Goal: Task Accomplishment & Management: Manage account settings

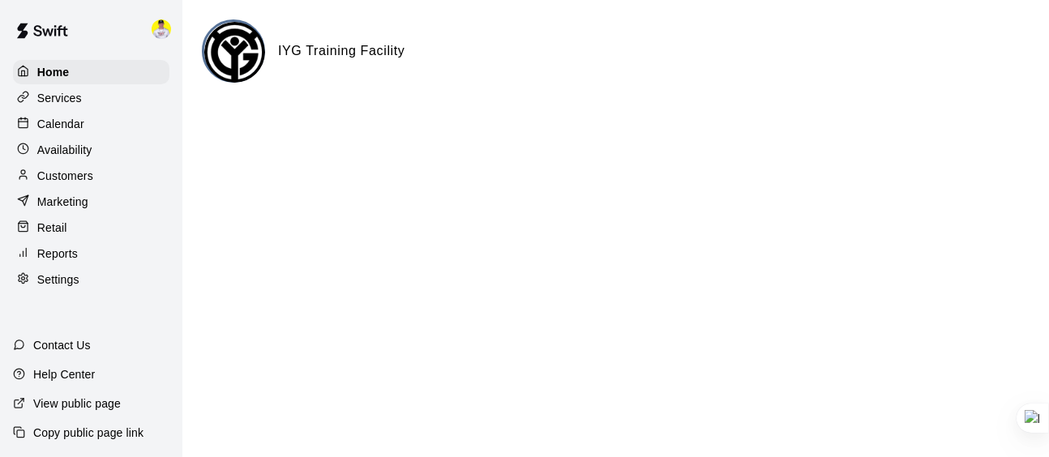
click at [62, 127] on p "Calendar" at bounding box center [60, 124] width 47 height 16
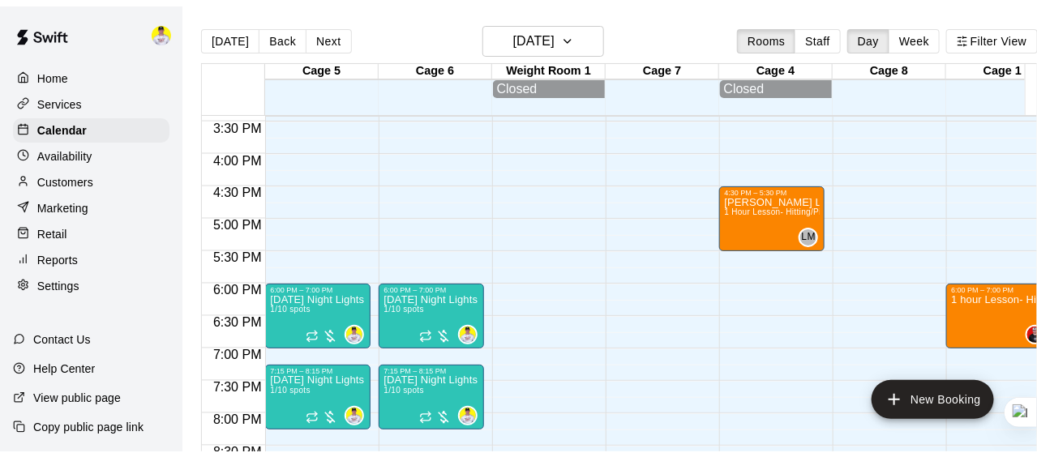
scroll to position [1016, 0]
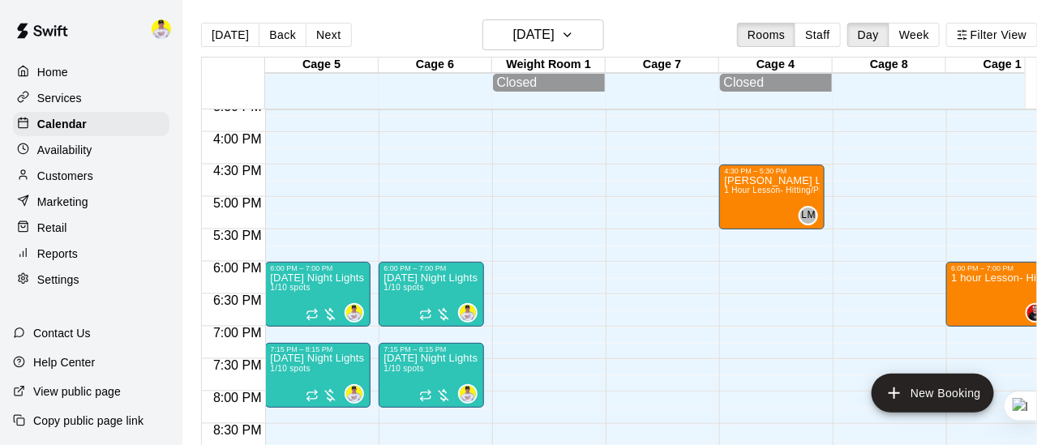
click at [93, 148] on div "Availability" at bounding box center [91, 150] width 156 height 24
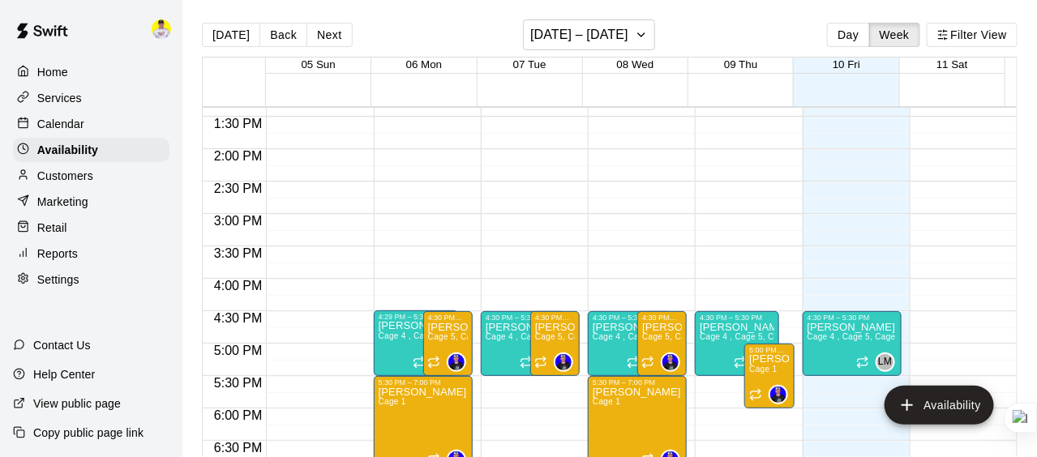
scroll to position [855, 0]
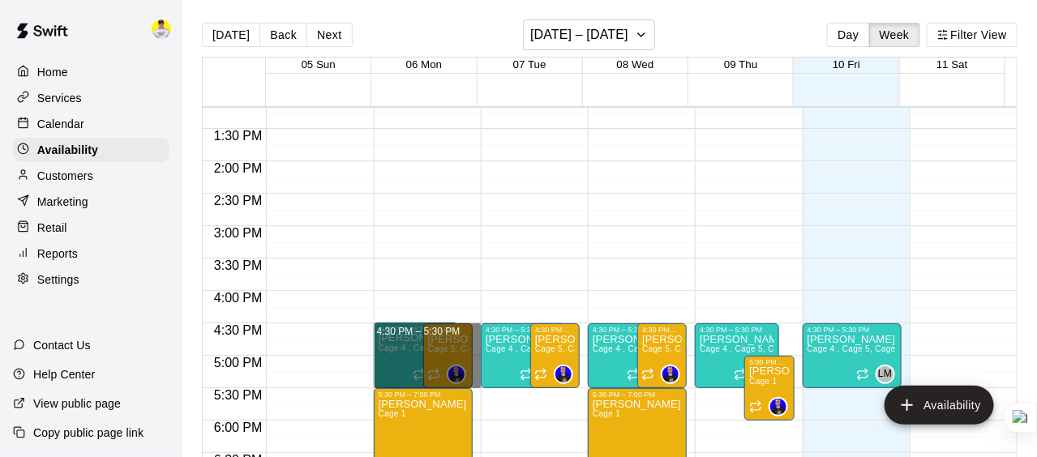
drag, startPoint x: 472, startPoint y: 328, endPoint x: 469, endPoint y: 377, distance: 48.7
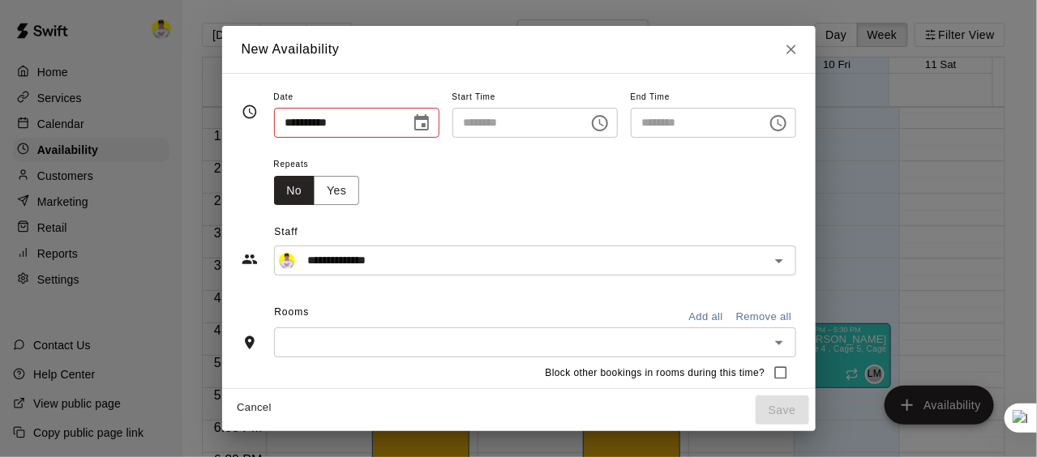
type input "**********"
type input "********"
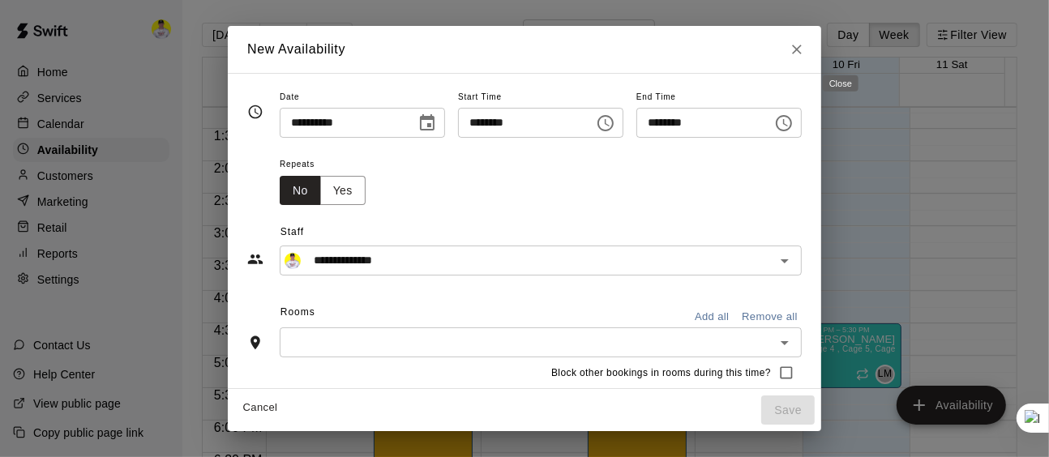
click at [805, 50] on icon "Close" at bounding box center [797, 49] width 16 height 16
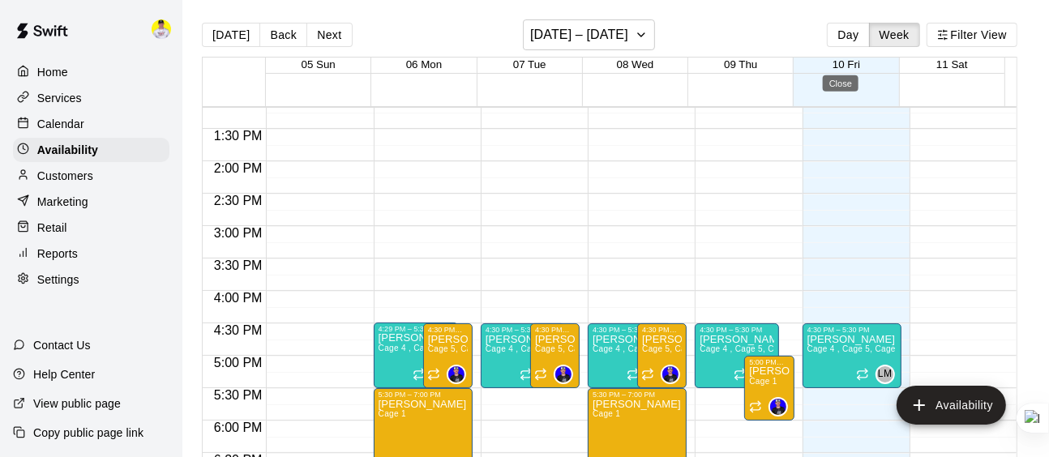
type input "**********"
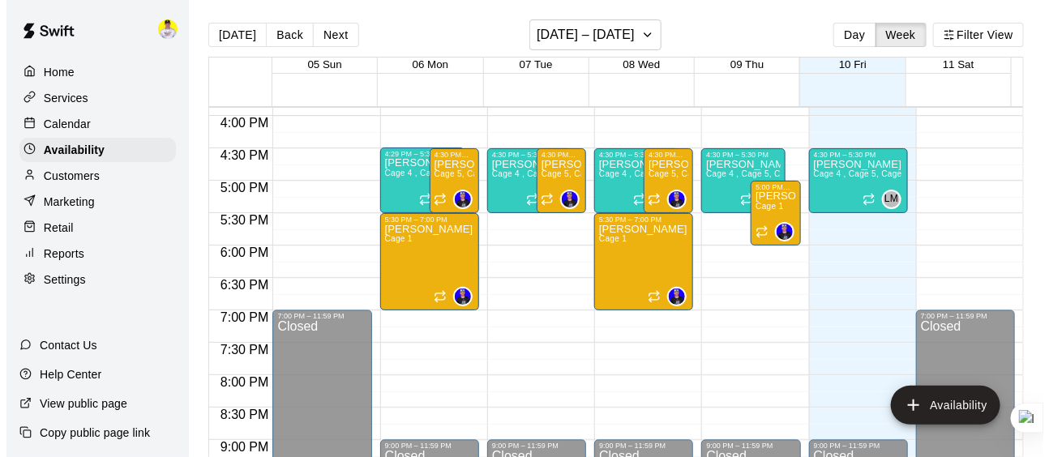
scroll to position [1017, 0]
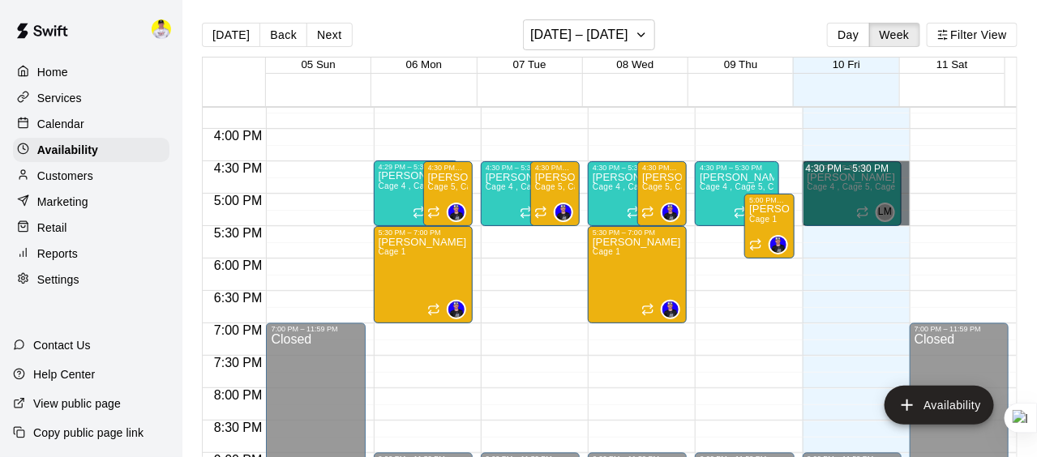
drag, startPoint x: 894, startPoint y: 163, endPoint x: 883, endPoint y: 216, distance: 53.9
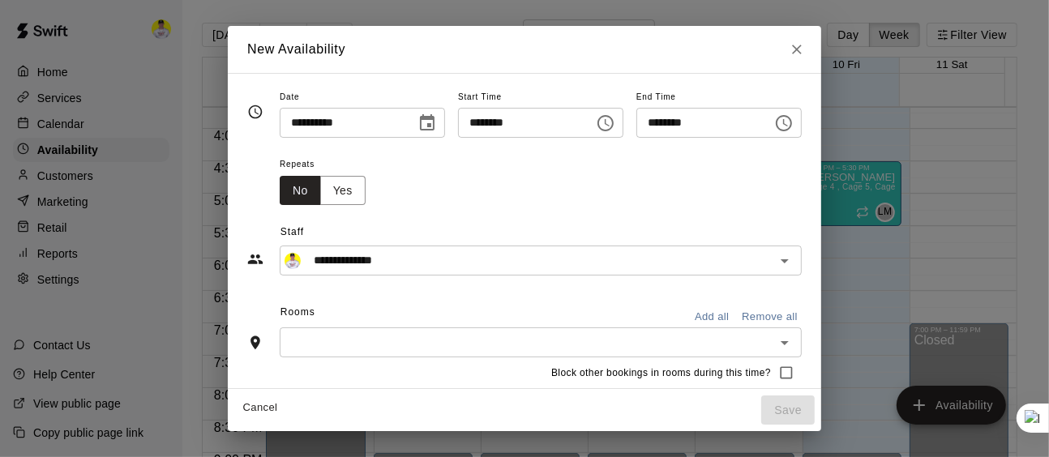
click at [706, 122] on input "********" at bounding box center [698, 123] width 125 height 30
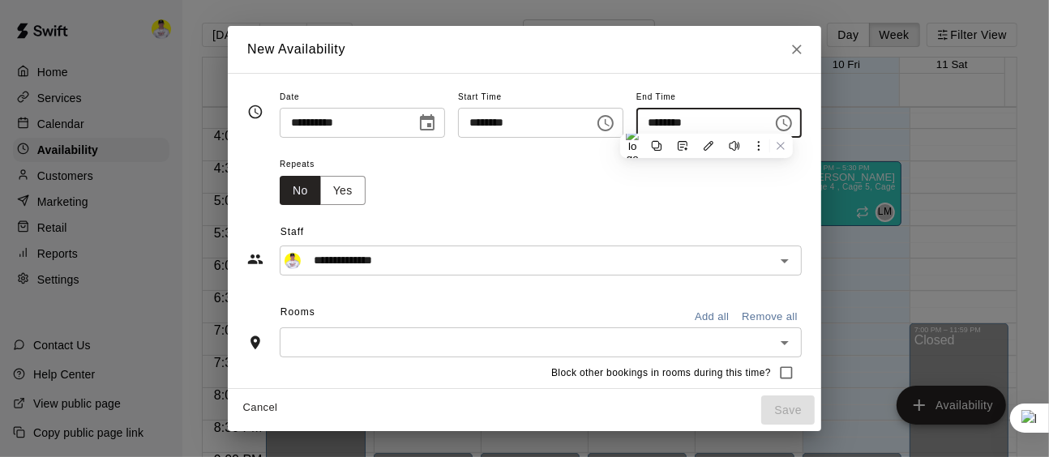
click at [599, 201] on div "Repeats No Yes" at bounding box center [541, 179] width 522 height 51
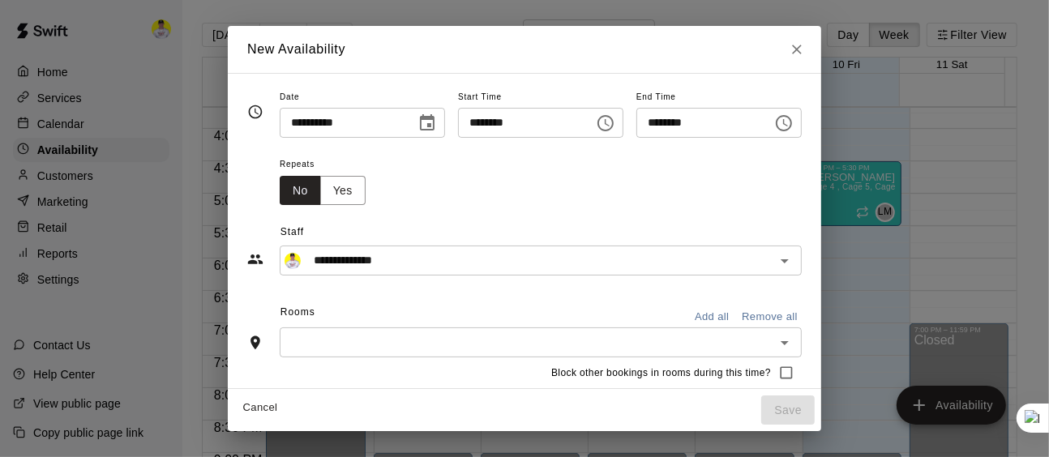
click at [648, 122] on input "********" at bounding box center [698, 123] width 125 height 30
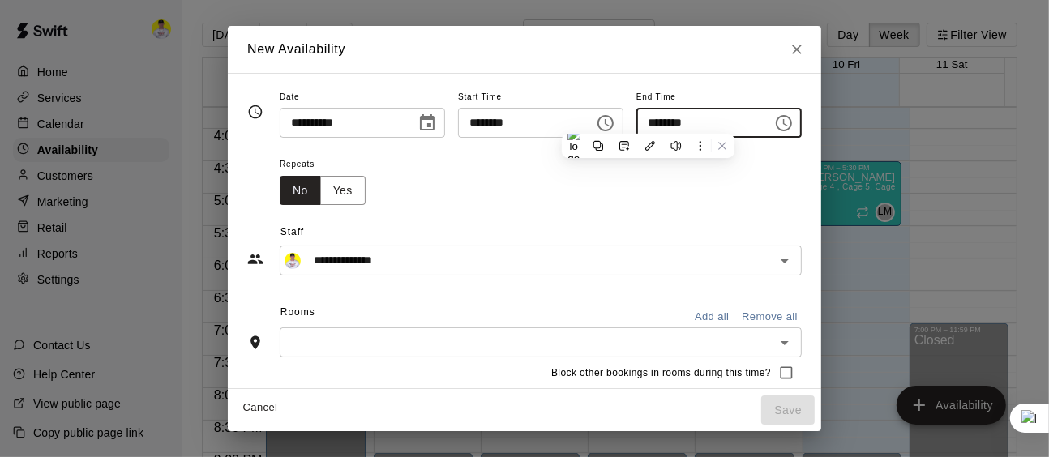
click at [679, 119] on input "********" at bounding box center [698, 123] width 125 height 30
click at [805, 54] on icon "Close" at bounding box center [797, 49] width 16 height 16
type input "**********"
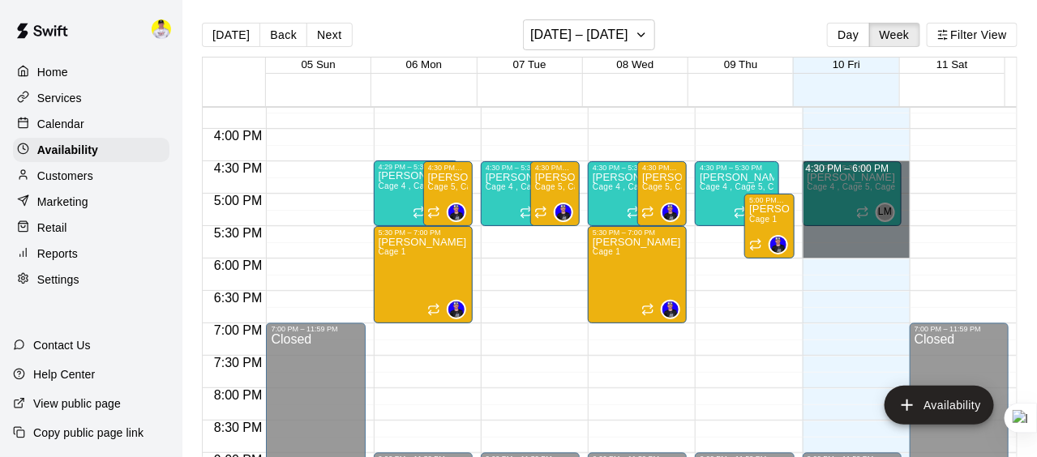
drag, startPoint x: 898, startPoint y: 165, endPoint x: 881, endPoint y: 247, distance: 83.6
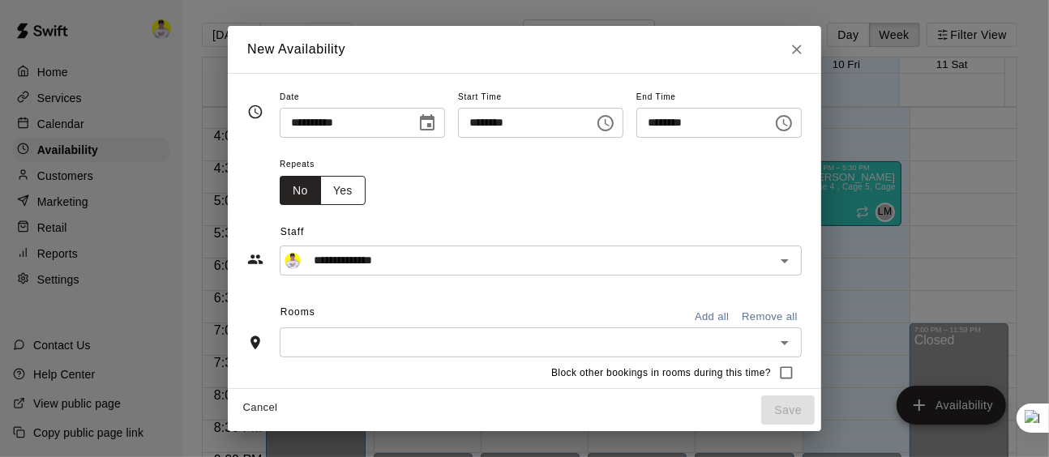
click at [320, 194] on button "Yes" at bounding box center [342, 191] width 45 height 30
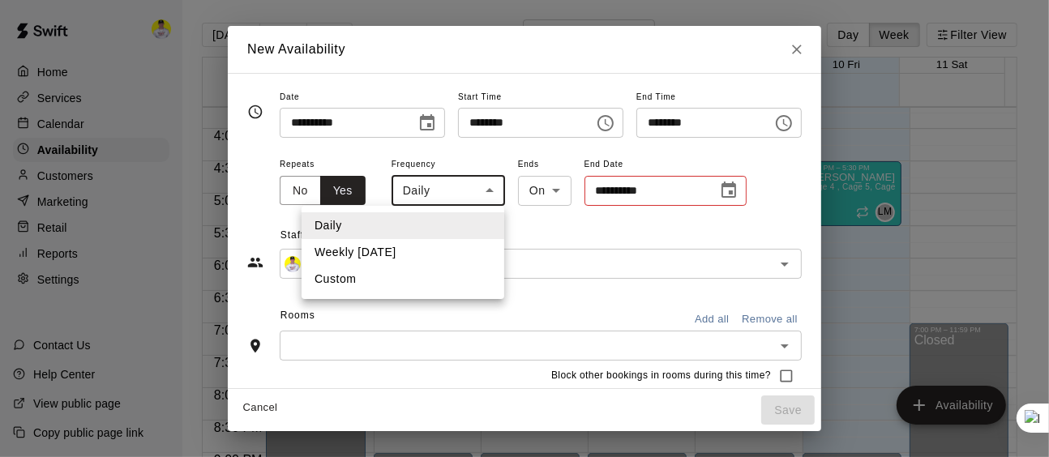
click at [428, 194] on body "Home Services Calendar Availability Customers Marketing Retail Reports Settings…" at bounding box center [524, 241] width 1049 height 483
click at [394, 256] on li "Weekly [DATE]" at bounding box center [403, 252] width 203 height 27
type input "******"
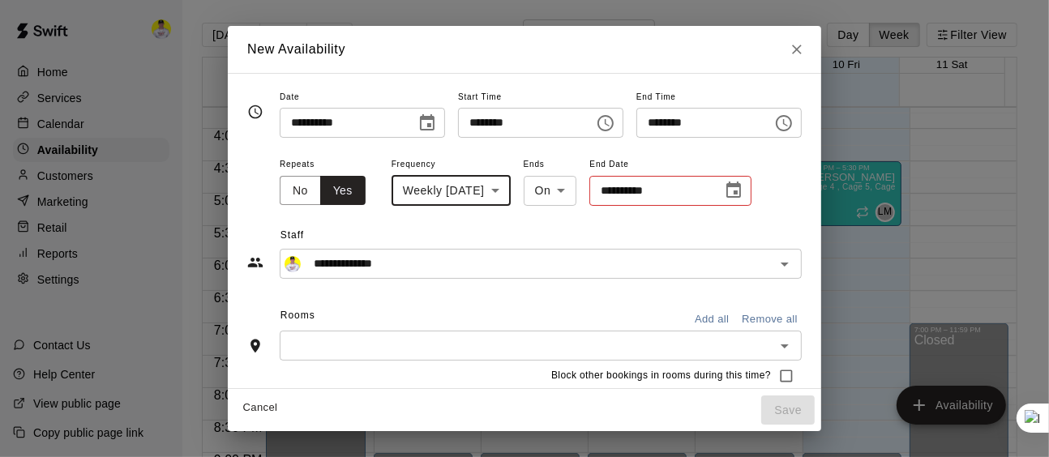
click at [642, 192] on input "**********" at bounding box center [650, 191] width 122 height 30
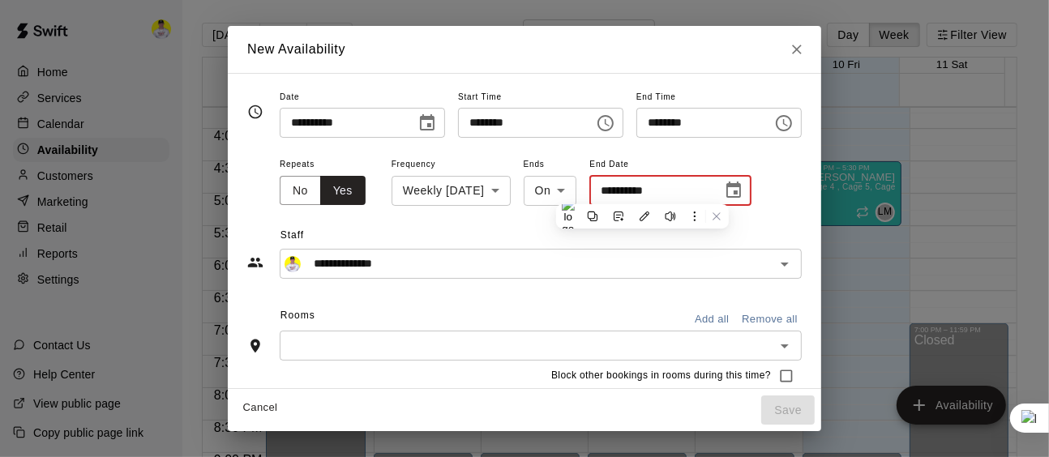
click at [724, 199] on icon "Choose date" at bounding box center [733, 190] width 19 height 19
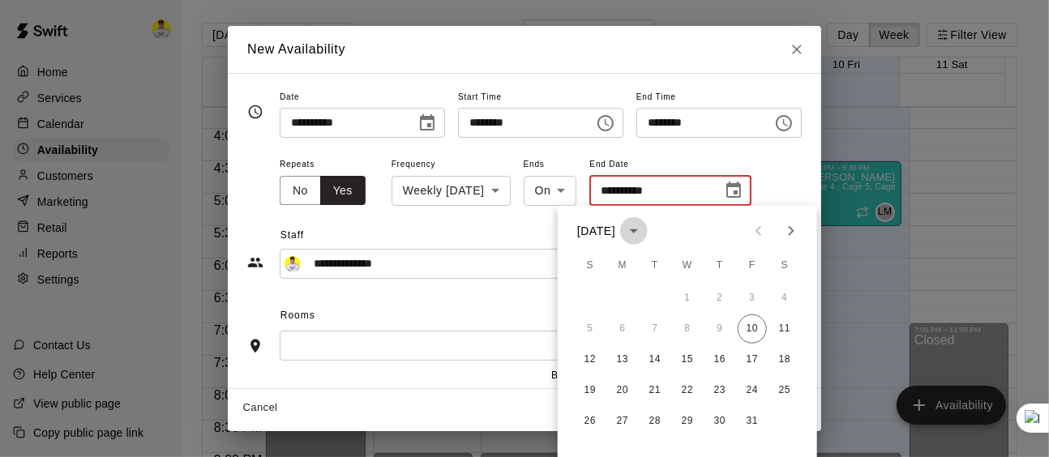
click at [644, 237] on icon "calendar view is open, switch to year view" at bounding box center [633, 230] width 19 height 19
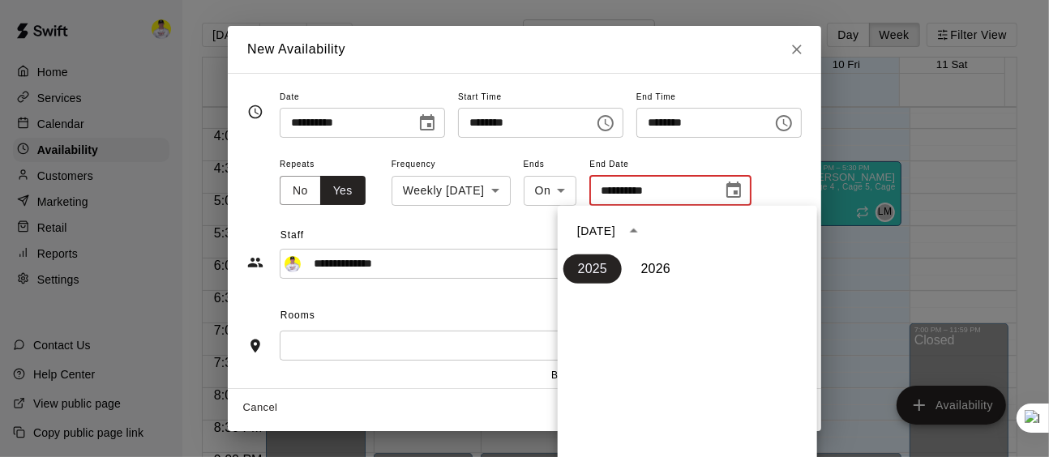
click at [638, 232] on icon "year view is open, switch to calendar view" at bounding box center [634, 231] width 8 height 4
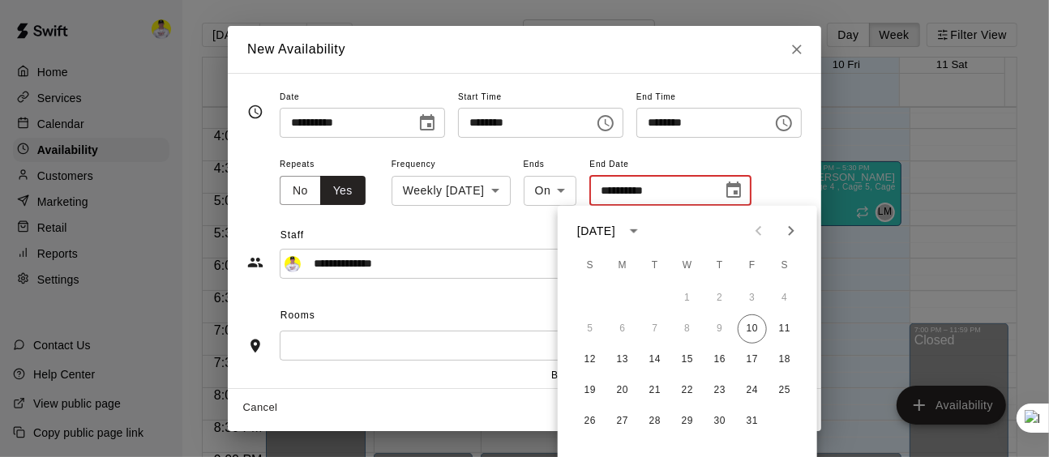
click at [787, 233] on icon "Next month" at bounding box center [791, 230] width 19 height 19
click at [787, 230] on icon "Next month" at bounding box center [791, 230] width 19 height 19
click at [689, 418] on button "31" at bounding box center [687, 421] width 29 height 29
type input "**********"
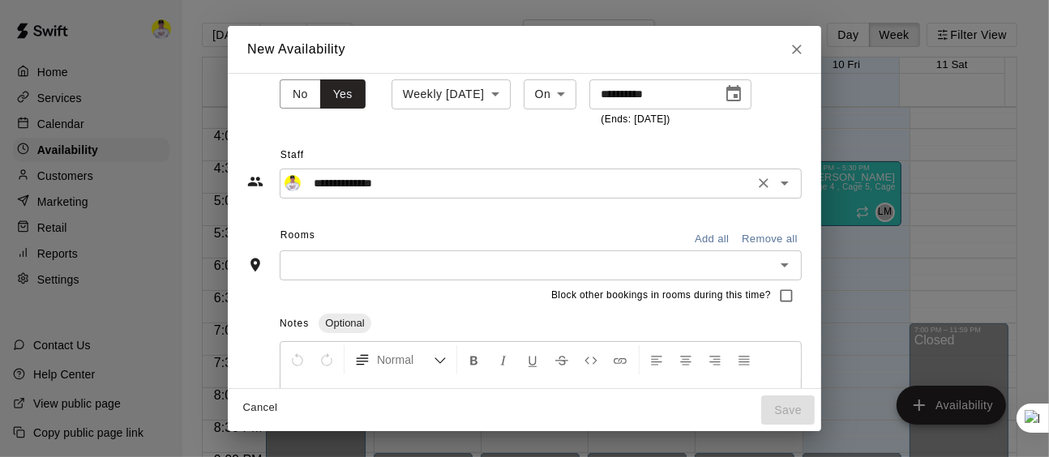
scroll to position [108, 0]
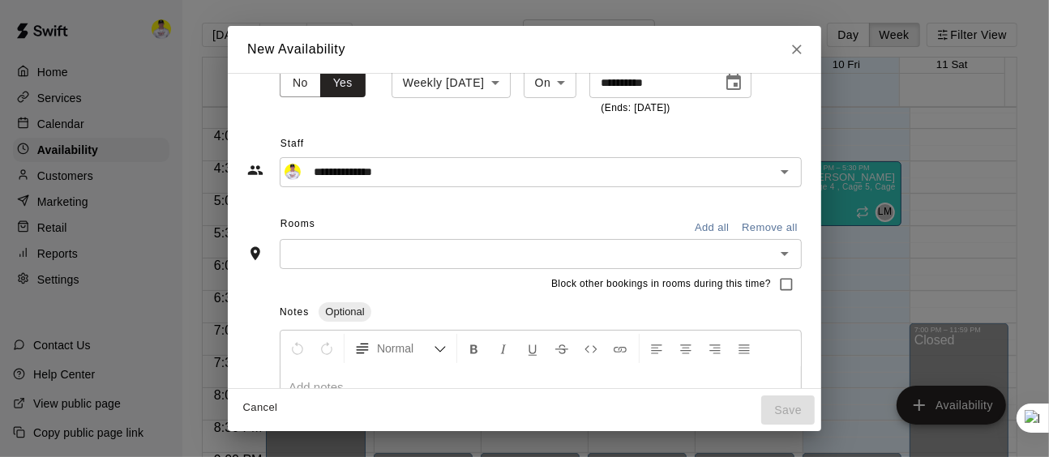
click at [736, 224] on button "Add all" at bounding box center [712, 228] width 52 height 25
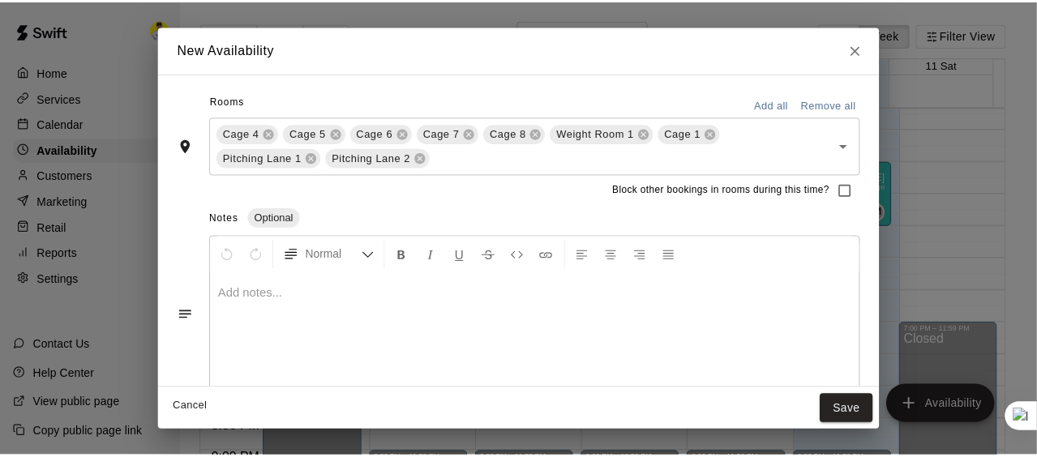
scroll to position [253, 0]
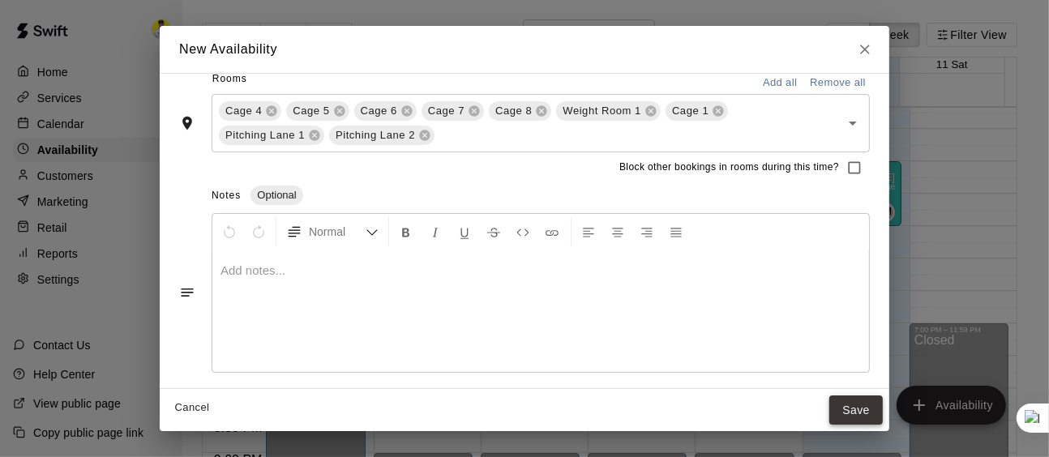
click at [851, 414] on button "Save" at bounding box center [856, 411] width 54 height 30
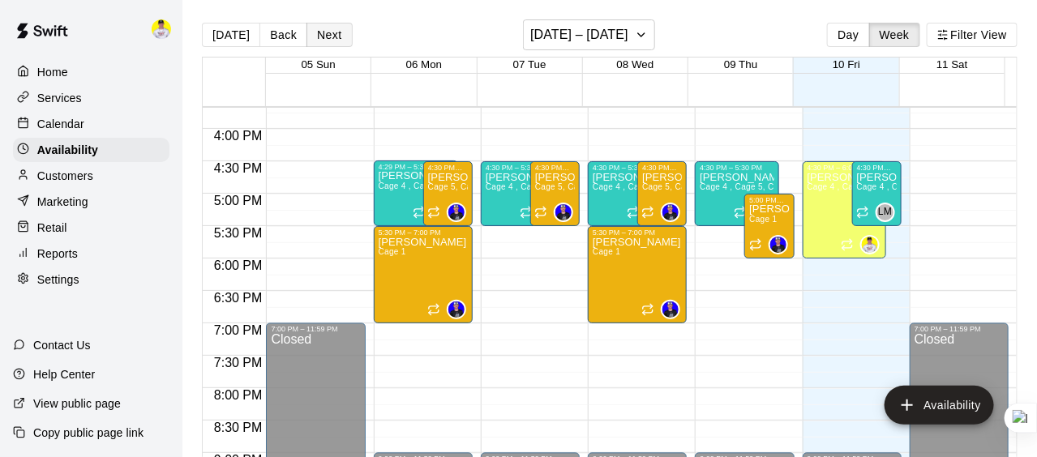
click at [332, 39] on button "Next" at bounding box center [328, 35] width 45 height 24
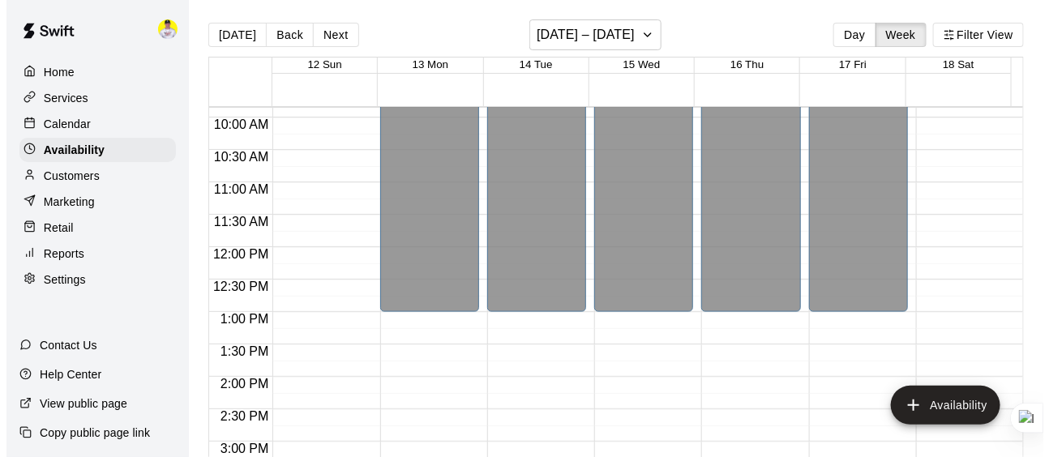
scroll to position [638, 0]
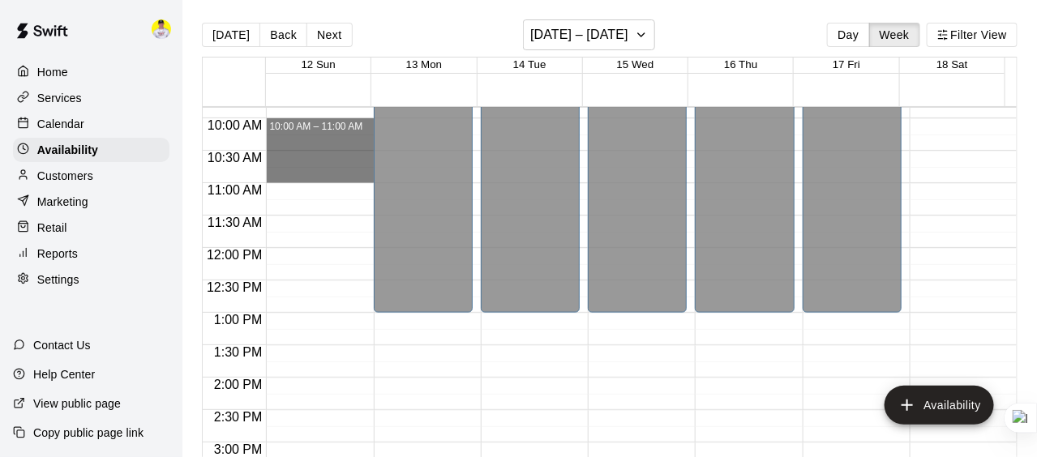
drag, startPoint x: 311, startPoint y: 124, endPoint x: 309, endPoint y: 169, distance: 45.4
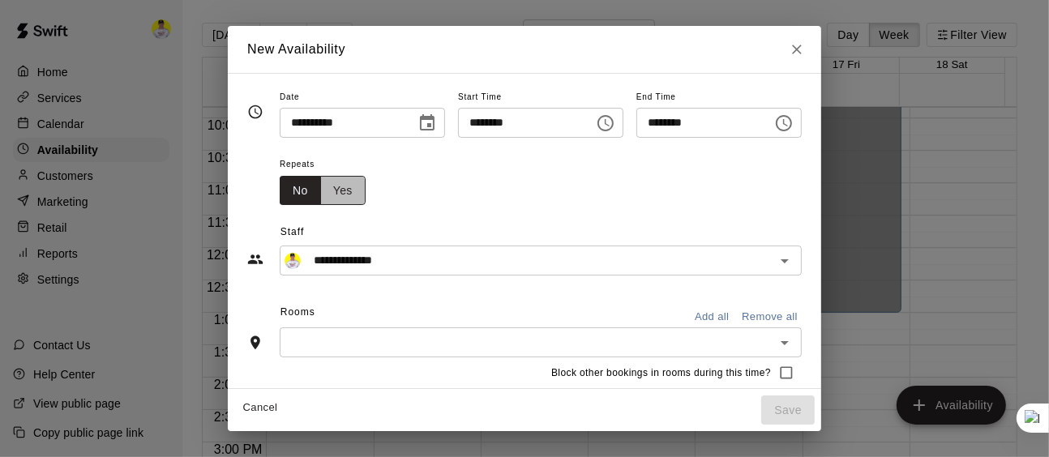
click at [320, 182] on button "Yes" at bounding box center [342, 191] width 45 height 30
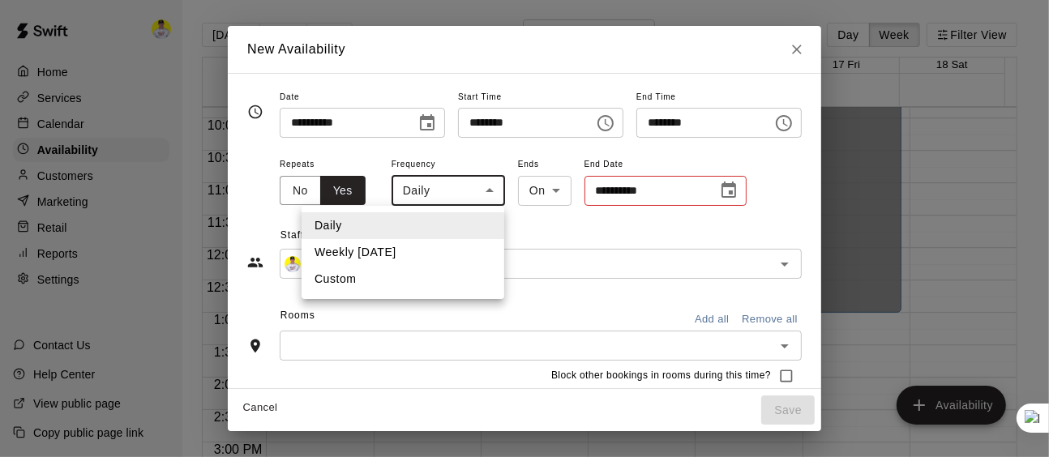
click at [432, 187] on body "Home Services Calendar Availability Customers Marketing Retail Reports Settings…" at bounding box center [524, 241] width 1049 height 483
click at [426, 251] on li "Weekly [DATE]" at bounding box center [403, 252] width 203 height 27
type input "******"
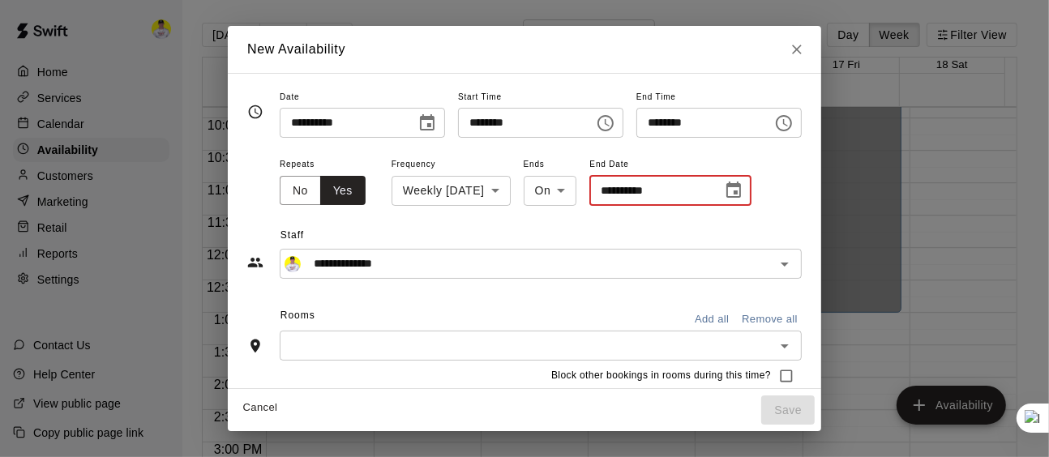
click at [622, 184] on input "**********" at bounding box center [650, 191] width 122 height 30
click at [726, 186] on icon "Choose date" at bounding box center [733, 190] width 15 height 16
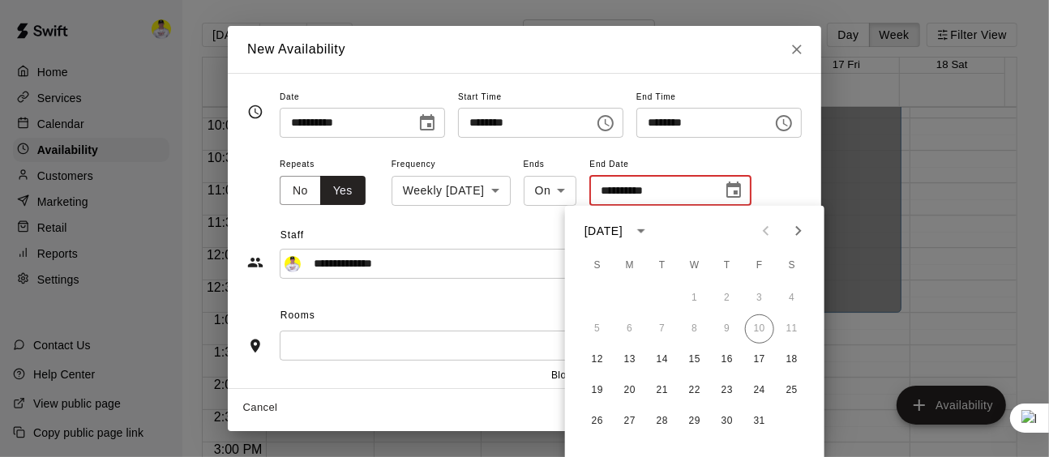
click at [802, 230] on icon "Next month" at bounding box center [798, 230] width 19 height 19
click at [696, 422] on button "31" at bounding box center [694, 421] width 29 height 29
type input "**********"
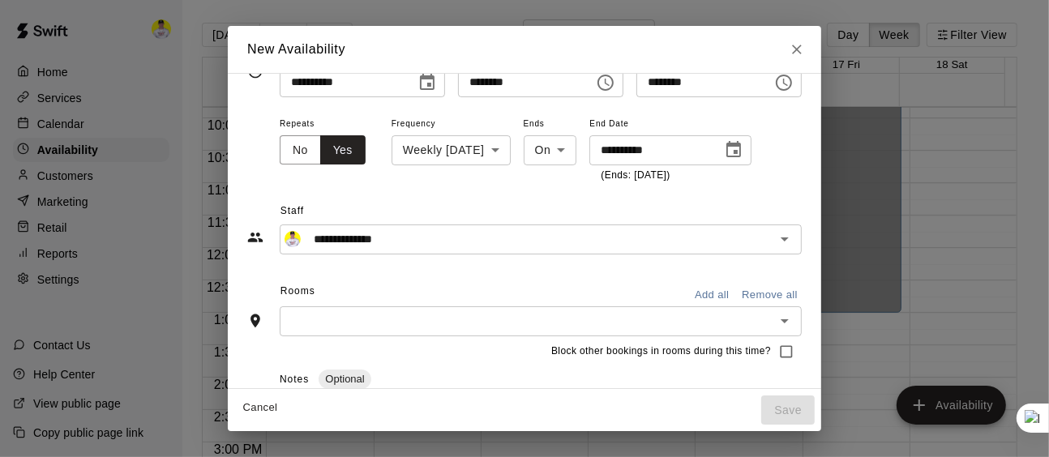
scroll to position [54, 0]
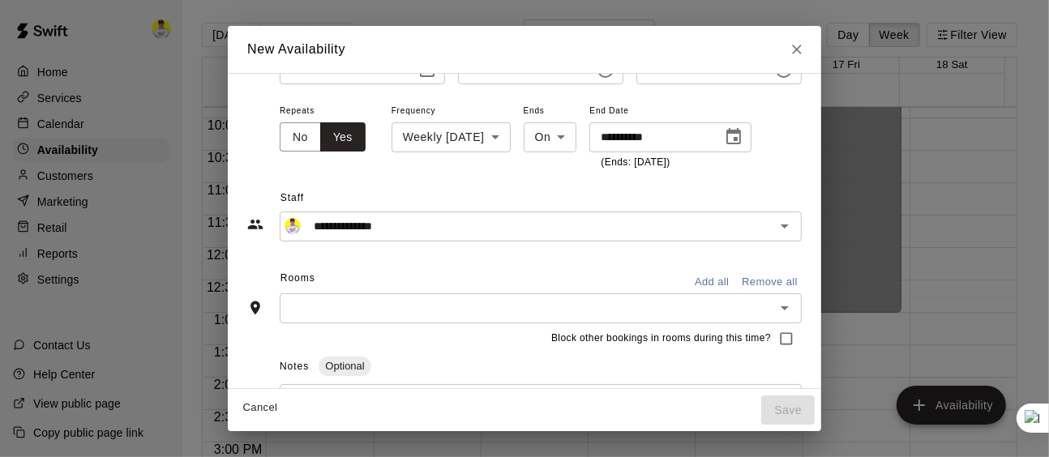
click at [735, 281] on button "Add all" at bounding box center [712, 282] width 52 height 25
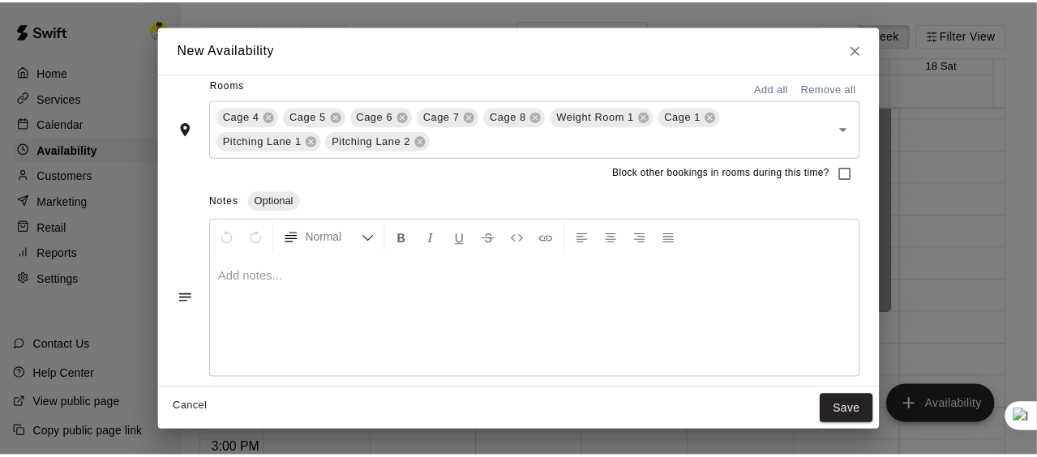
scroll to position [253, 0]
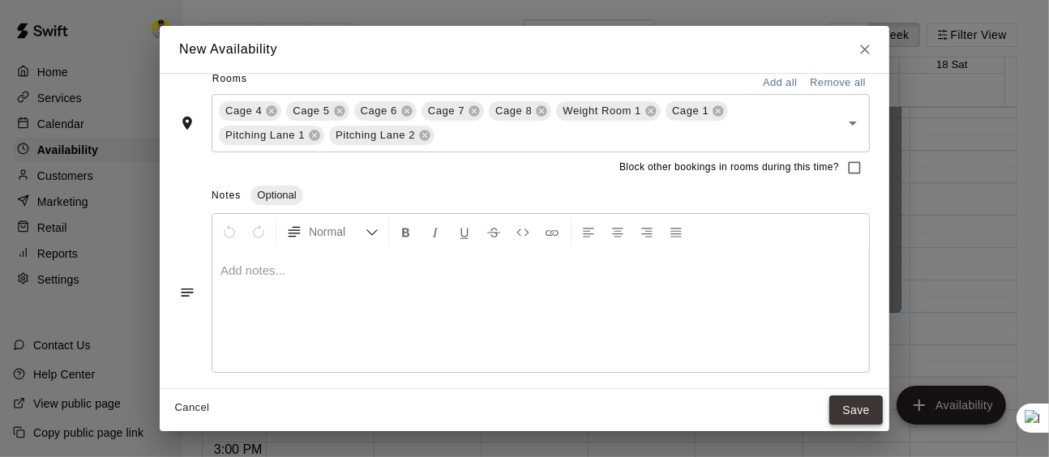
click at [850, 411] on button "Save" at bounding box center [856, 411] width 54 height 30
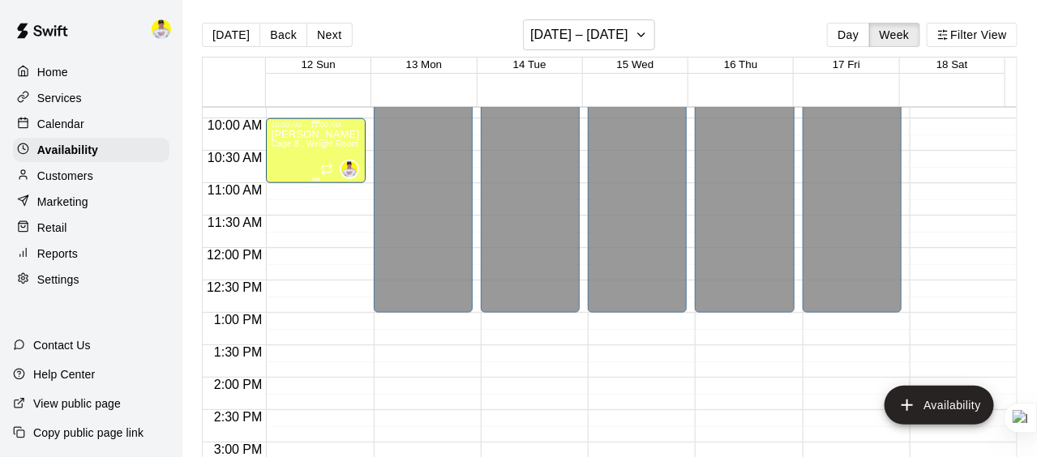
click at [315, 144] on span "Cage 8 , Weight Room 1, Cage 1, [STREET_ADDRESS] 2, Cage 4 , Cage 5, Cage 6 , C…" at bounding box center [451, 143] width 361 height 9
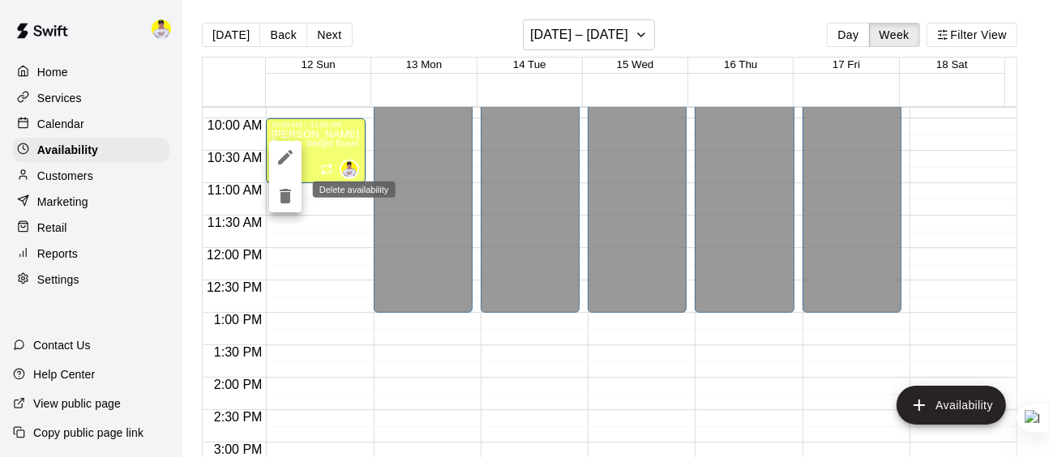
click at [289, 204] on icon "delete" at bounding box center [285, 195] width 19 height 19
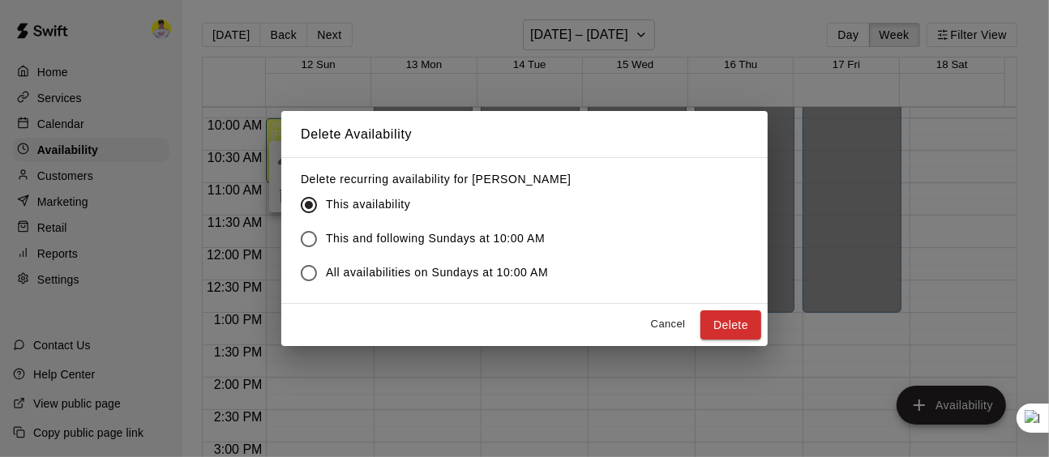
click at [392, 232] on span "This and following Sundays at 10:00 AM" at bounding box center [435, 238] width 219 height 17
click at [725, 325] on button "Delete" at bounding box center [731, 326] width 61 height 30
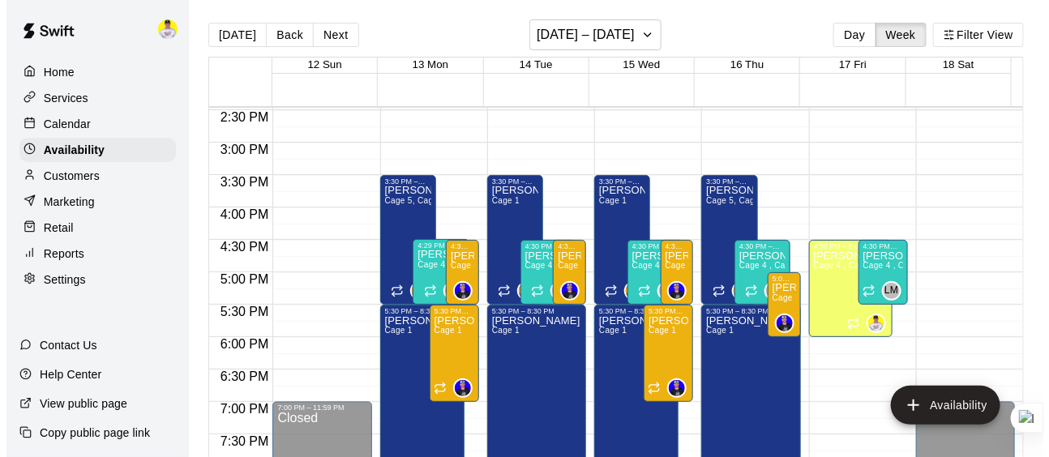
scroll to position [936, 0]
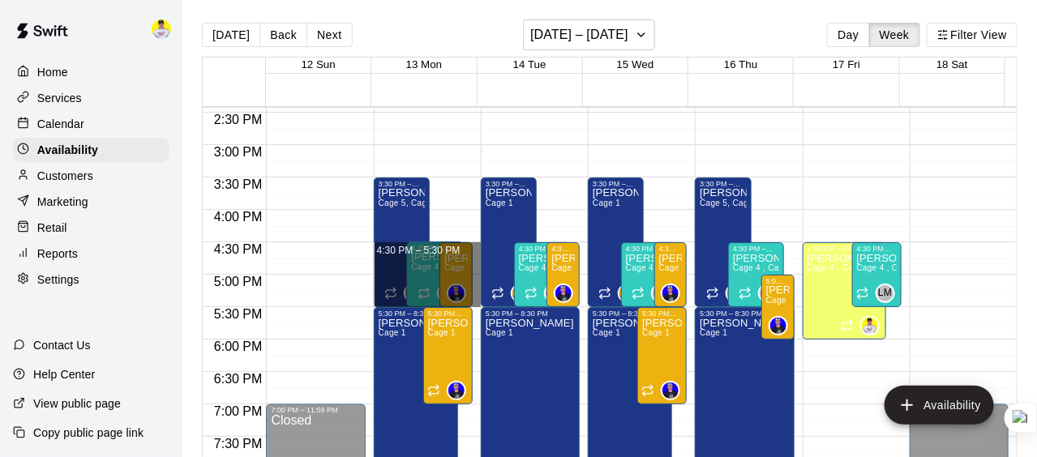
drag, startPoint x: 471, startPoint y: 249, endPoint x: 475, endPoint y: 297, distance: 48.0
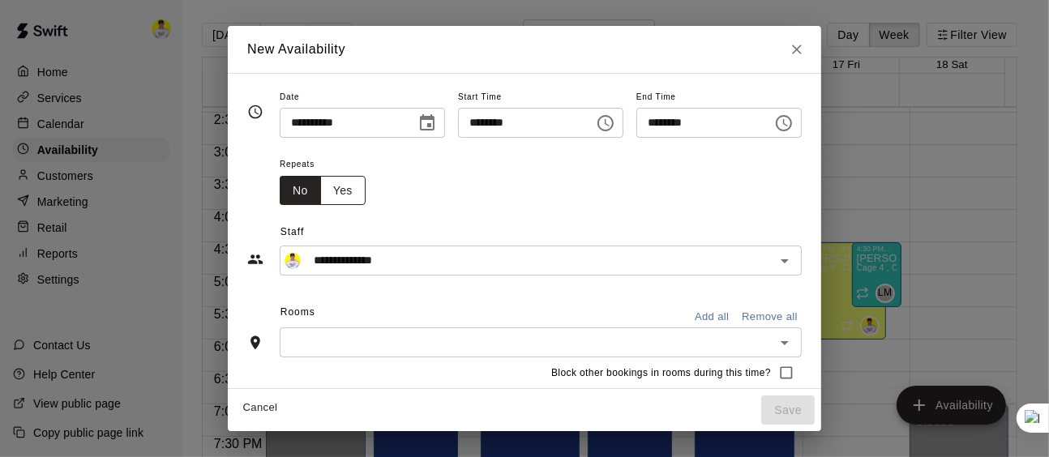
click at [320, 193] on button "Yes" at bounding box center [342, 191] width 45 height 30
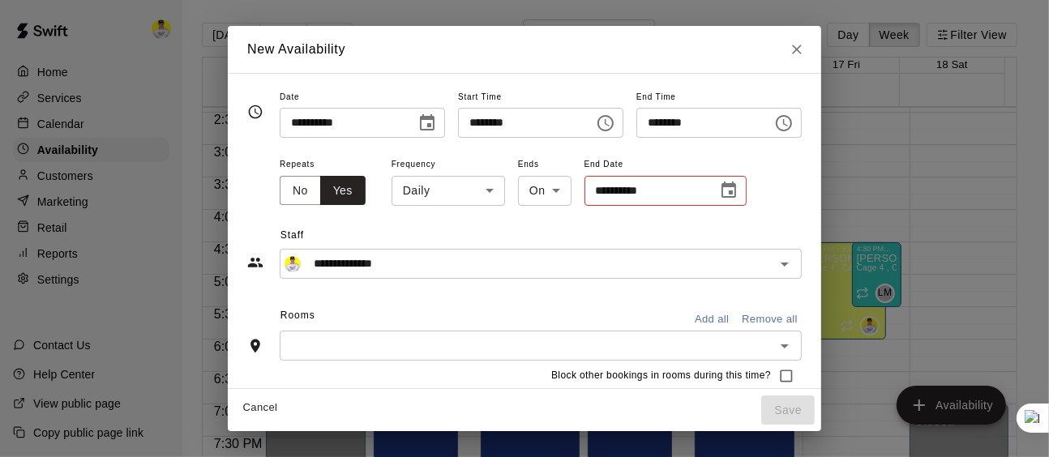
click at [431, 197] on body "Home Services Calendar Availability Customers Marketing Retail Reports Settings…" at bounding box center [524, 241] width 1049 height 483
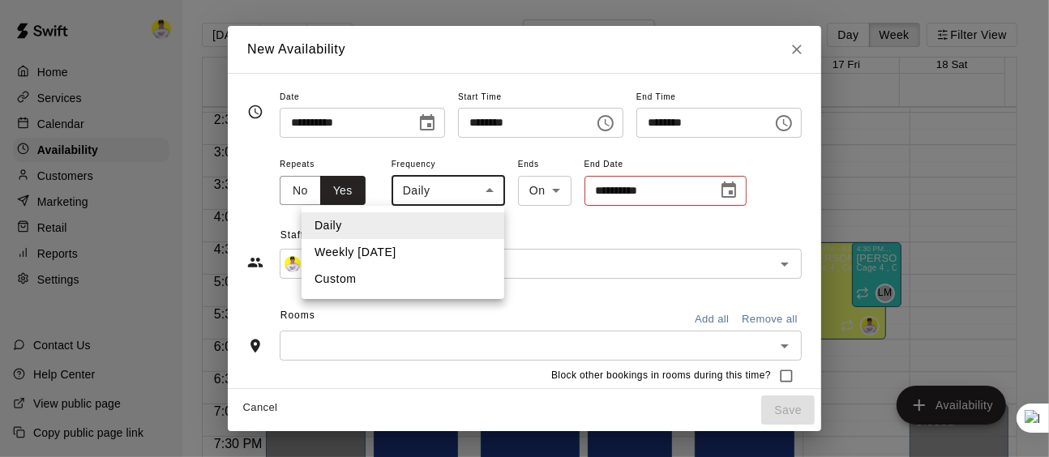
click at [420, 246] on li "Weekly [DATE]" at bounding box center [403, 252] width 203 height 27
type input "******"
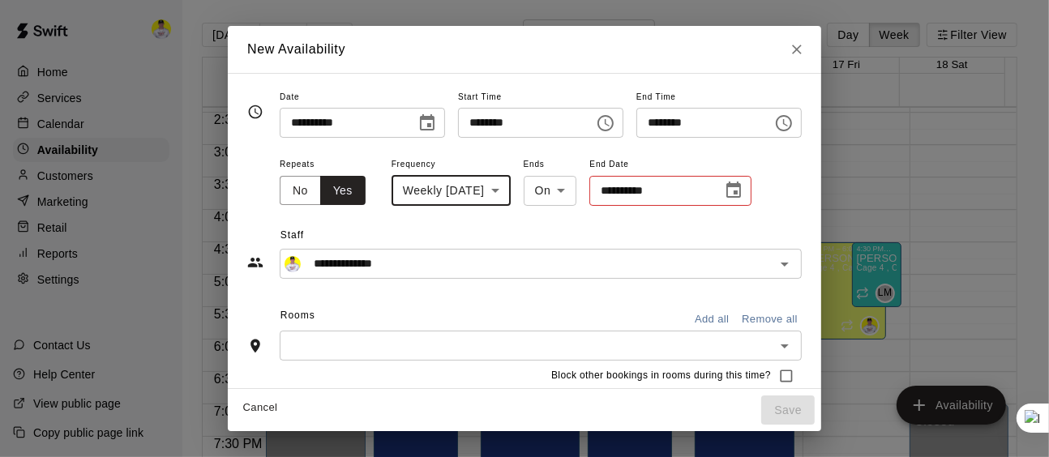
click at [726, 190] on button "Choose date" at bounding box center [734, 190] width 32 height 32
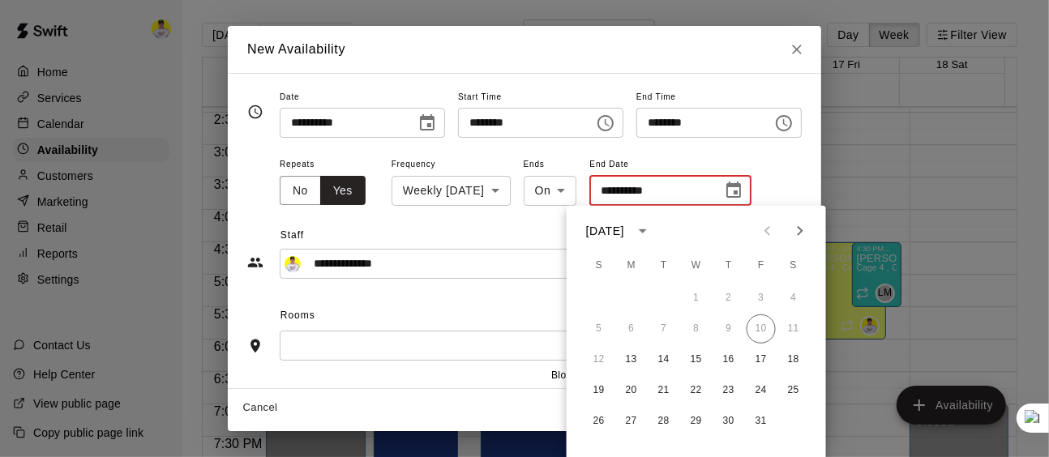
click at [799, 229] on icon "Next month" at bounding box center [800, 231] width 6 height 10
click at [799, 228] on icon "Next month" at bounding box center [800, 231] width 6 height 10
click at [702, 420] on button "31" at bounding box center [696, 421] width 29 height 29
type input "**********"
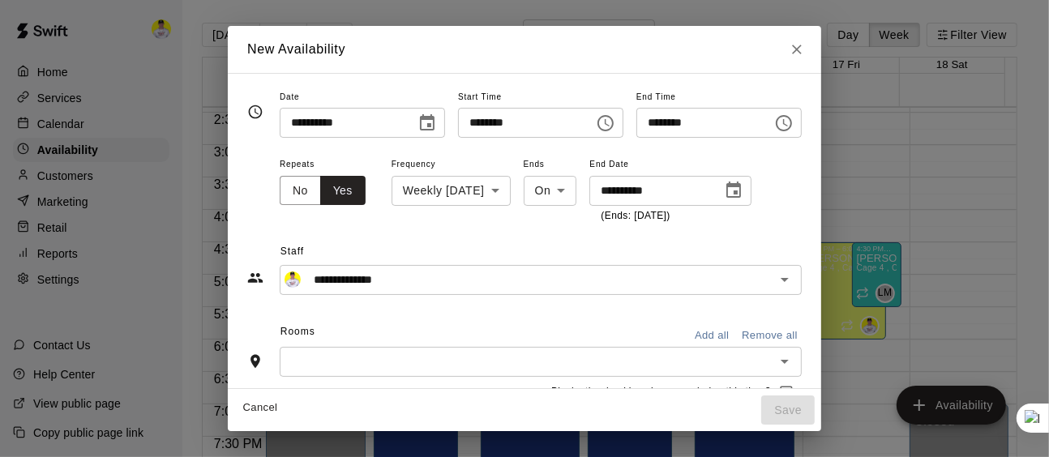
click at [738, 333] on button "Add all" at bounding box center [712, 336] width 52 height 25
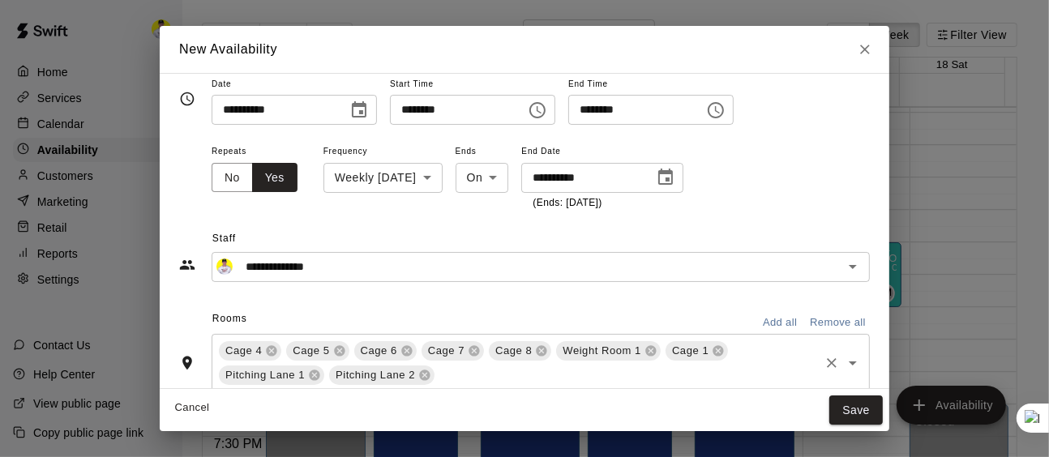
scroll to position [0, 0]
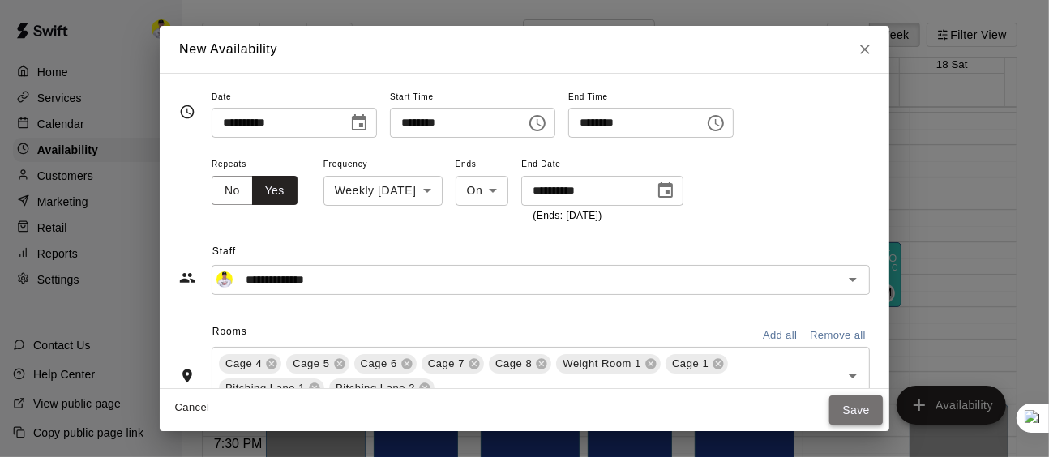
click at [850, 409] on button "Save" at bounding box center [856, 411] width 54 height 30
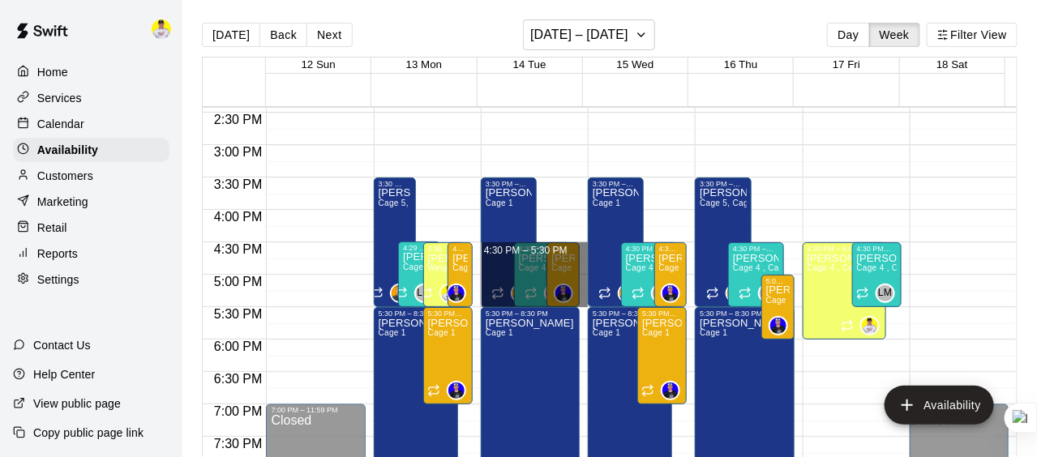
drag, startPoint x: 576, startPoint y: 245, endPoint x: 580, endPoint y: 298, distance: 53.7
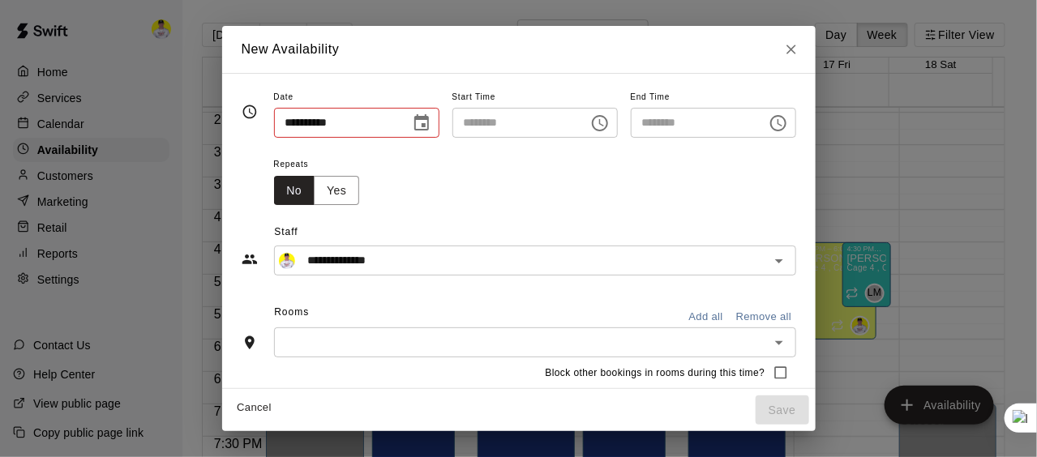
type input "**********"
type input "********"
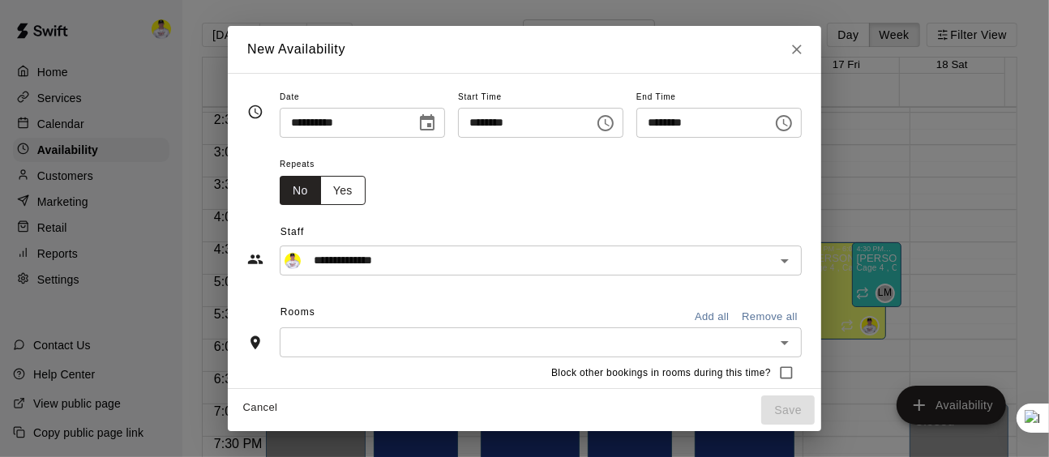
click at [320, 191] on button "Yes" at bounding box center [342, 191] width 45 height 30
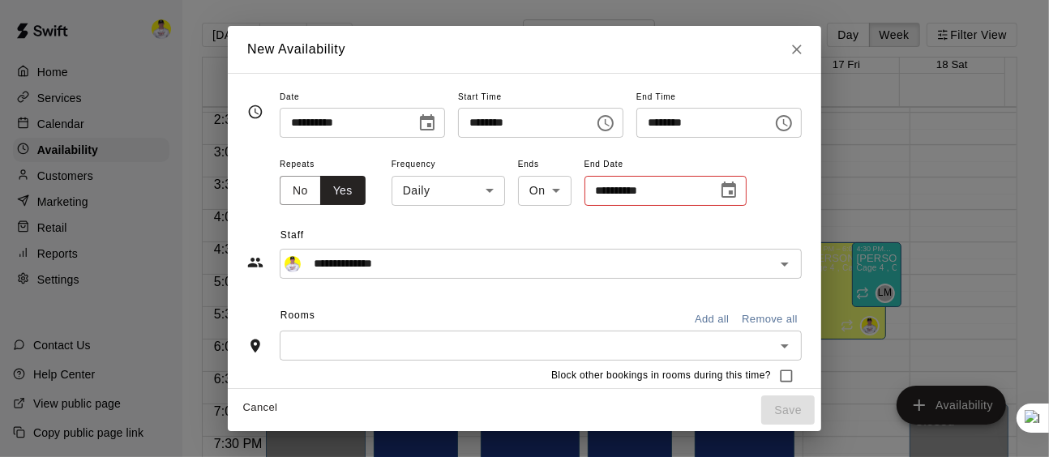
click at [405, 182] on body "Home Services Calendar Availability Customers Marketing Retail Reports Settings…" at bounding box center [524, 241] width 1049 height 483
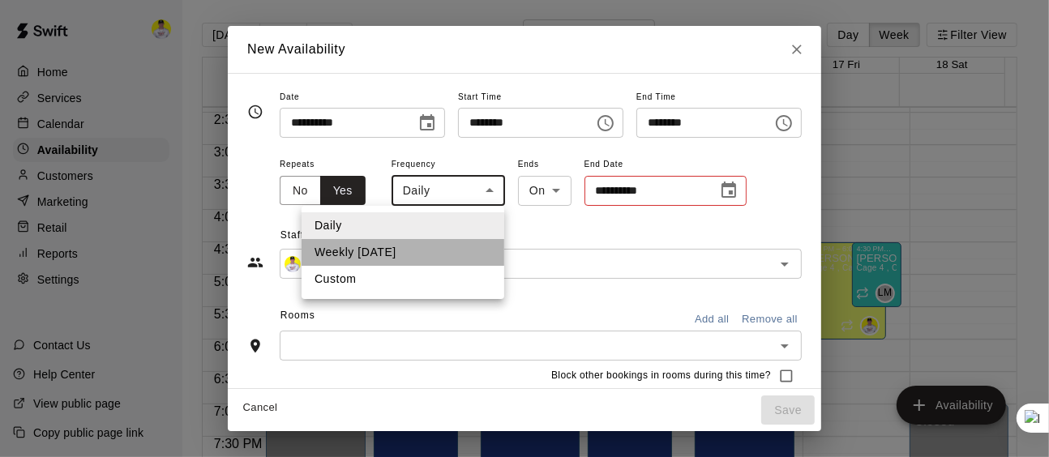
click at [395, 252] on li "Weekly [DATE]" at bounding box center [403, 252] width 203 height 27
type input "******"
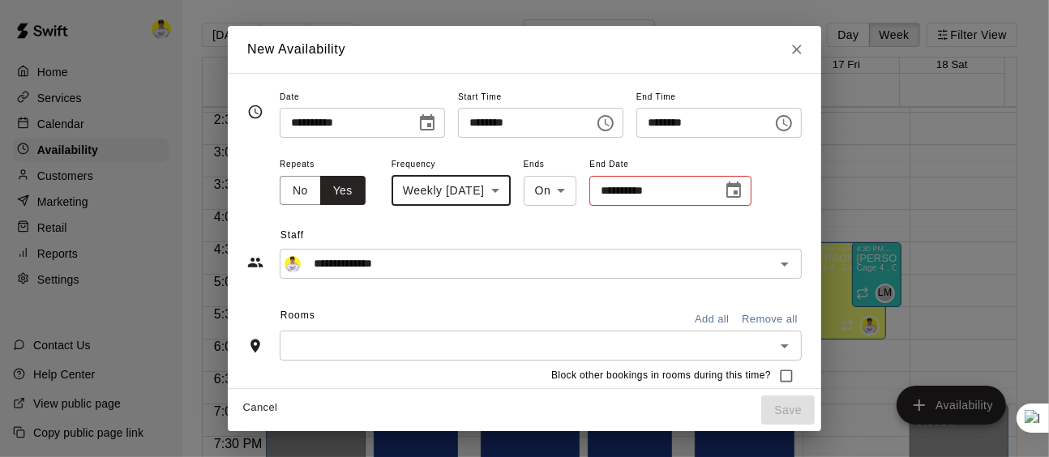
click at [724, 192] on icon "Choose date" at bounding box center [733, 190] width 19 height 19
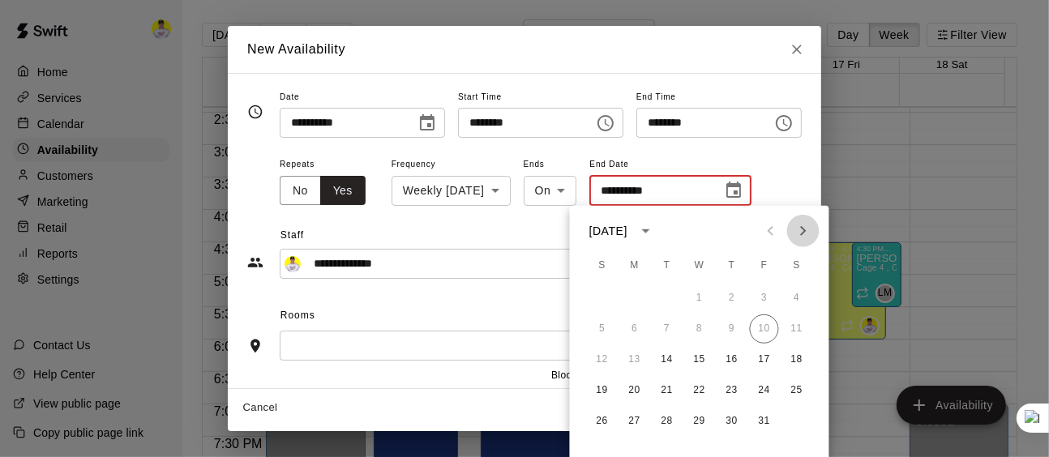
click at [804, 230] on icon "Next month" at bounding box center [803, 231] width 6 height 10
click at [804, 233] on icon "Next month" at bounding box center [803, 230] width 19 height 19
click at [703, 429] on button "31" at bounding box center [699, 421] width 29 height 29
type input "**********"
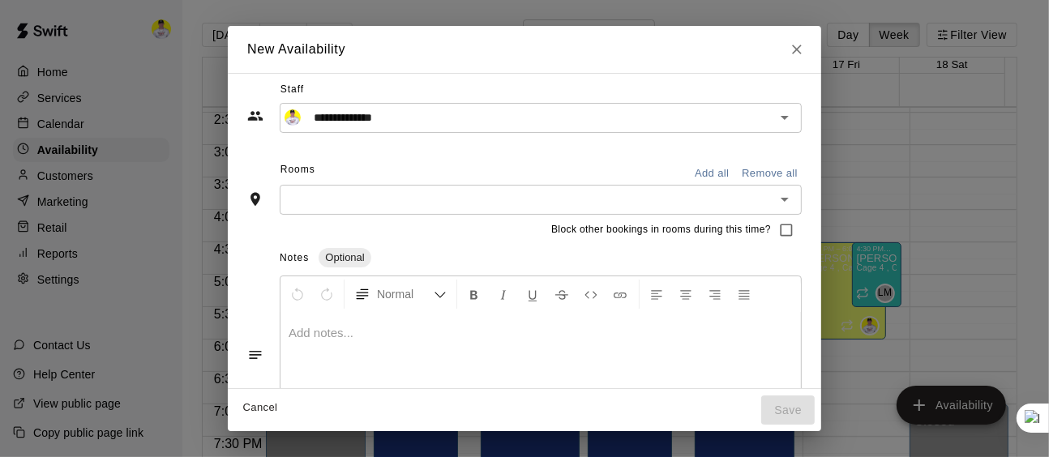
scroll to position [225, 0]
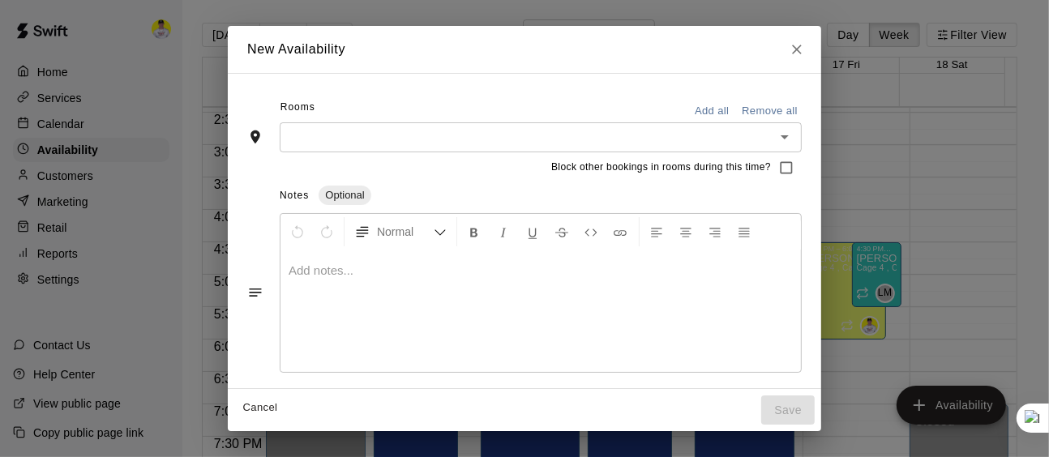
click at [738, 116] on button "Add all" at bounding box center [712, 111] width 52 height 25
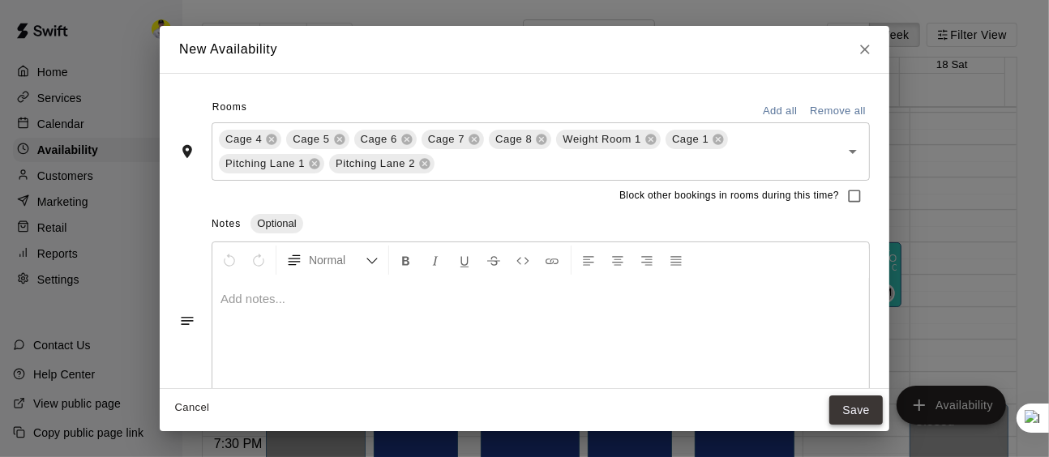
click at [857, 409] on button "Save" at bounding box center [856, 411] width 54 height 30
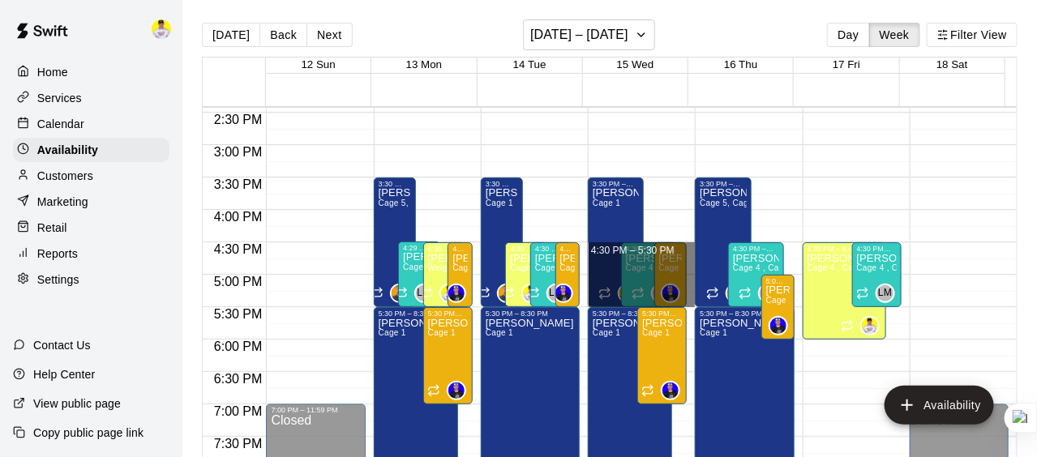
drag, startPoint x: 683, startPoint y: 242, endPoint x: 677, endPoint y: 294, distance: 52.2
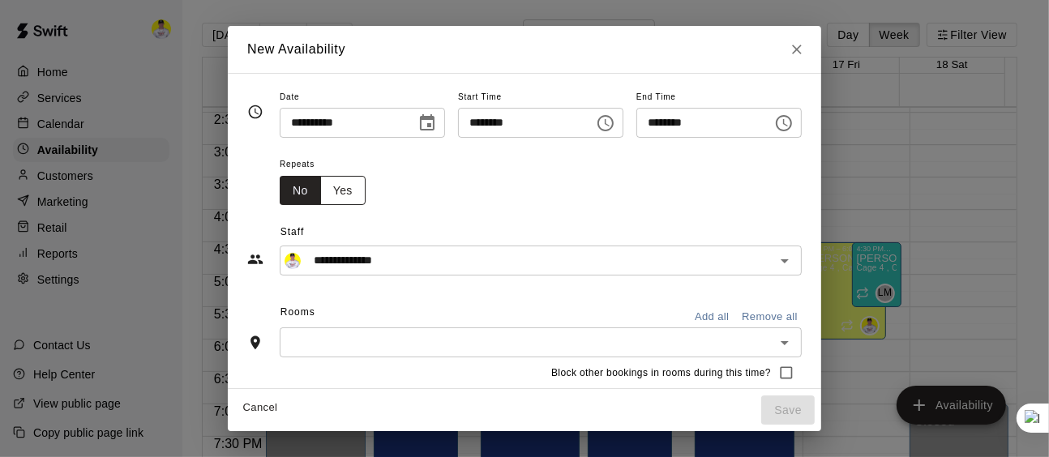
click at [320, 196] on button "Yes" at bounding box center [342, 191] width 45 height 30
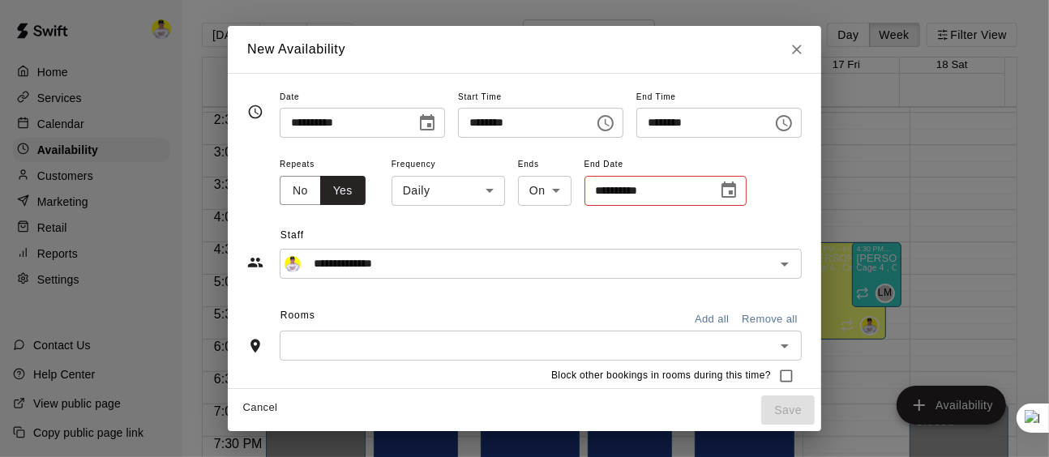
click at [412, 194] on body "Home Services Calendar Availability Customers Marketing Retail Reports Settings…" at bounding box center [524, 241] width 1049 height 483
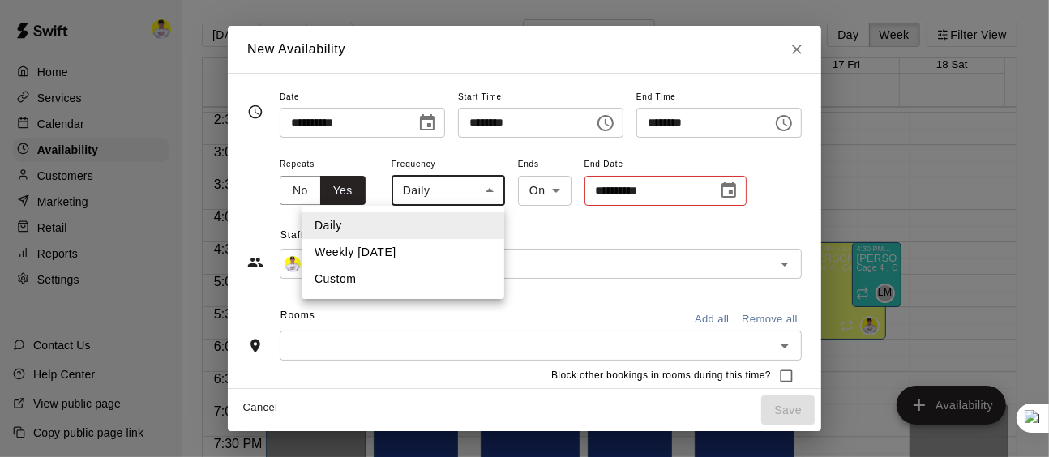
click at [409, 251] on li "Weekly [DATE]" at bounding box center [403, 252] width 203 height 27
type input "******"
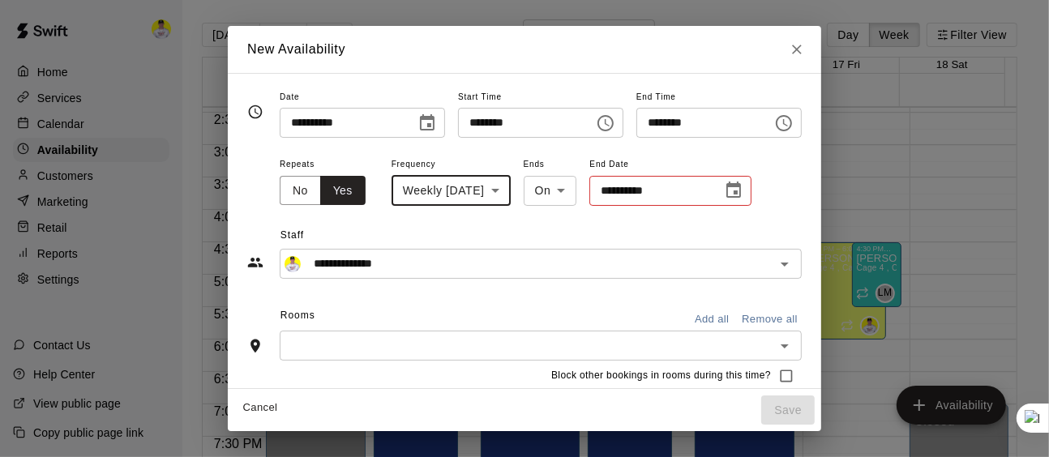
click at [735, 182] on icon "Choose date" at bounding box center [733, 190] width 15 height 16
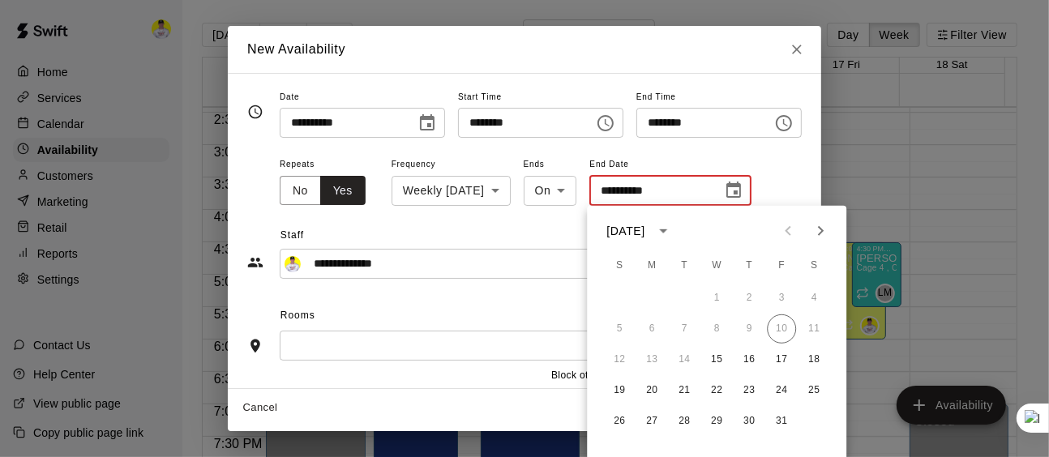
click at [825, 234] on icon "Next month" at bounding box center [820, 230] width 19 height 19
click at [715, 422] on button "31" at bounding box center [716, 421] width 29 height 29
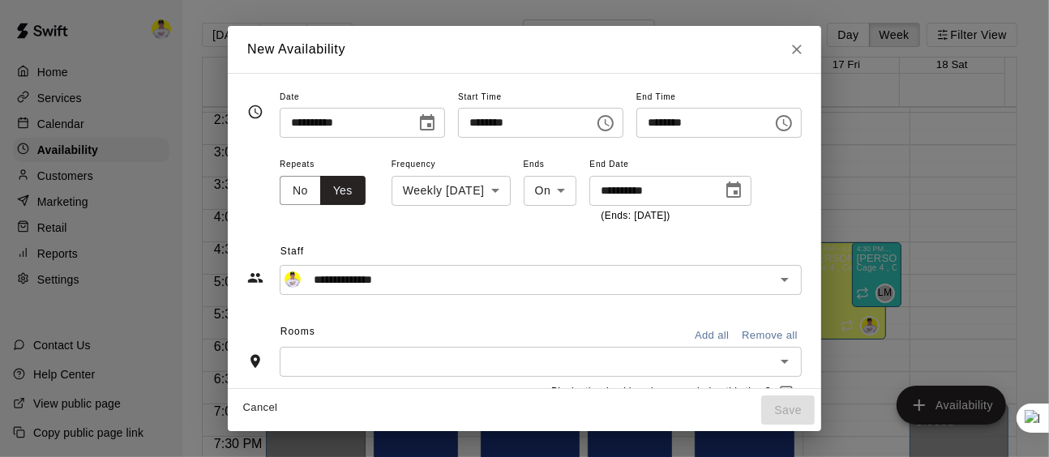
type input "**********"
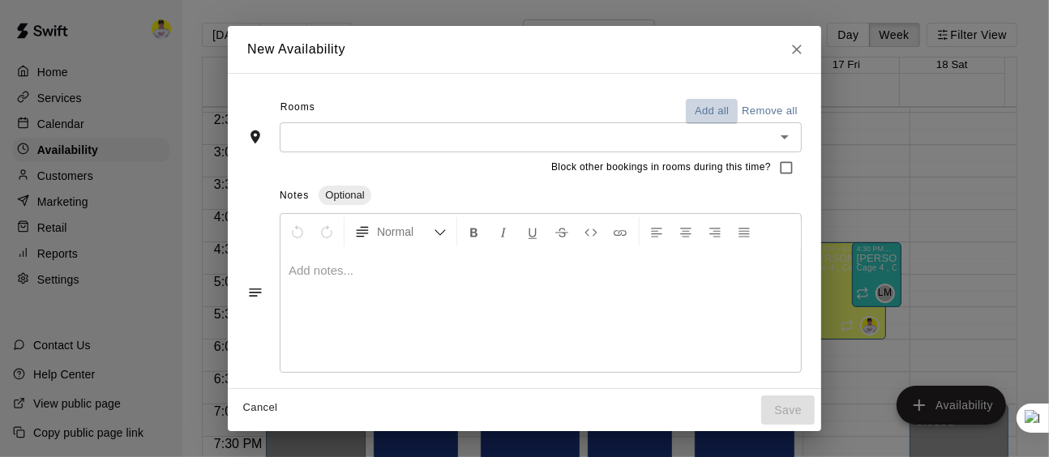
click at [738, 116] on button "Add all" at bounding box center [712, 111] width 52 height 25
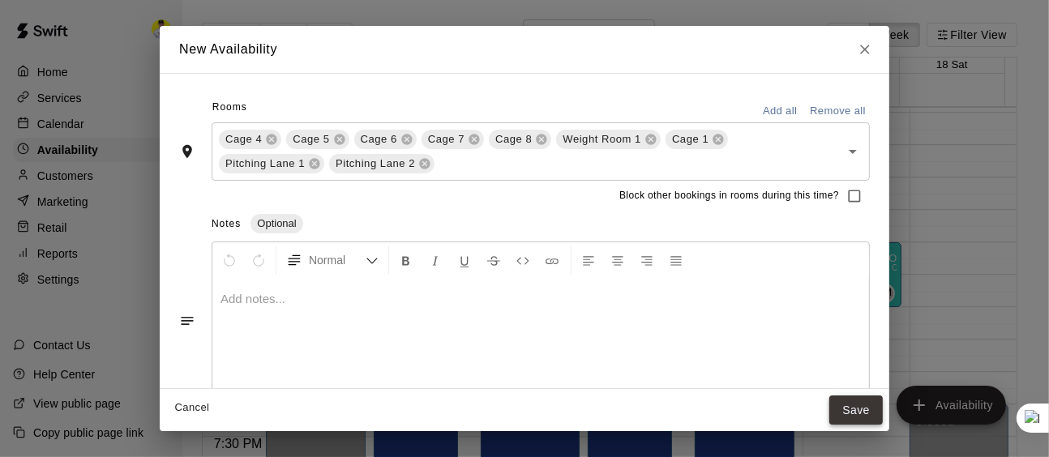
click at [851, 409] on button "Save" at bounding box center [856, 411] width 54 height 30
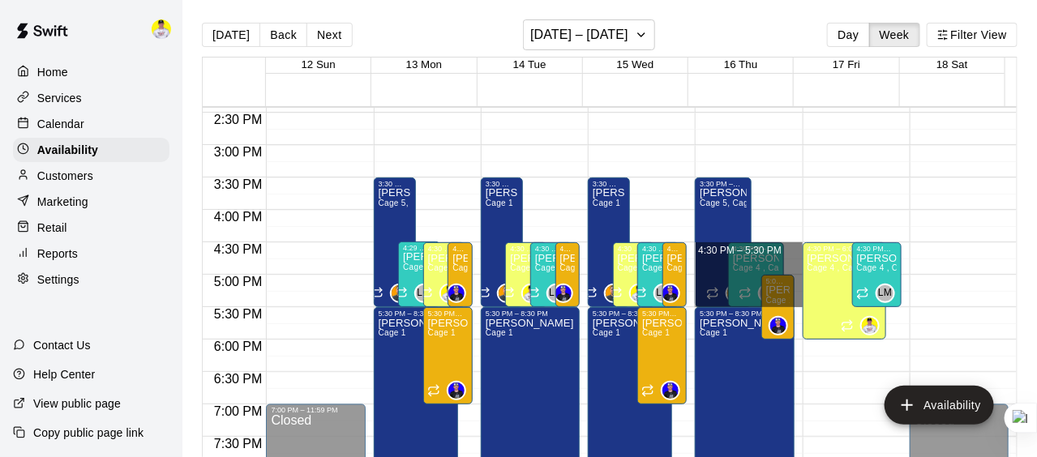
drag, startPoint x: 782, startPoint y: 245, endPoint x: 780, endPoint y: 301, distance: 56.0
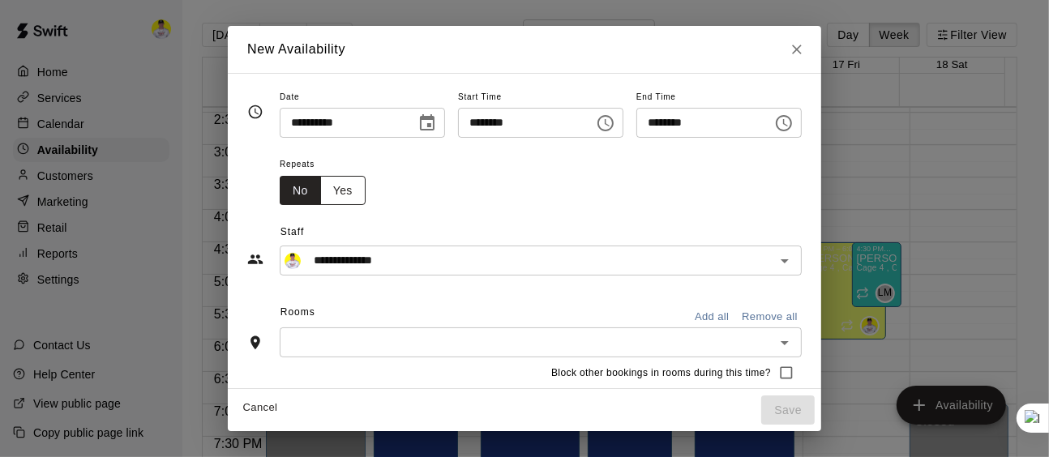
click at [320, 192] on button "Yes" at bounding box center [342, 191] width 45 height 30
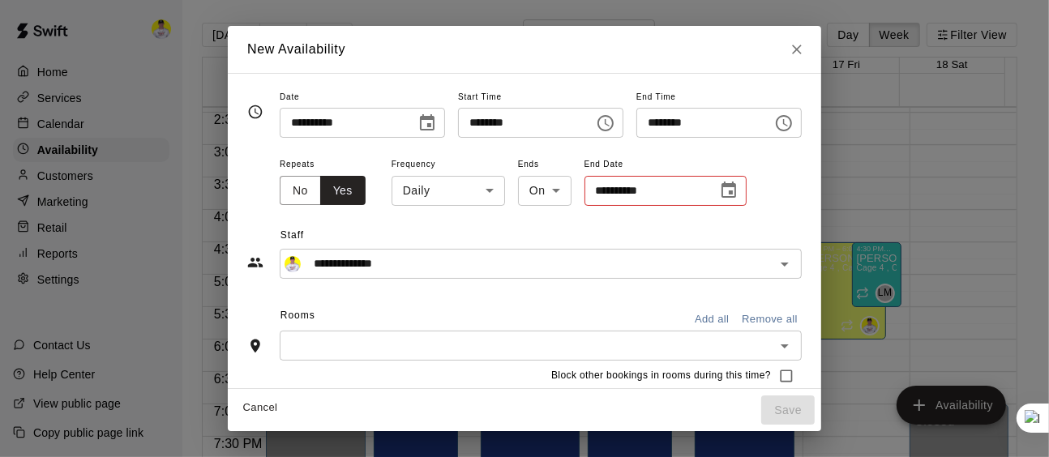
click at [417, 192] on body "Home Services Calendar Availability Customers Marketing Retail Reports Settings…" at bounding box center [524, 241] width 1049 height 483
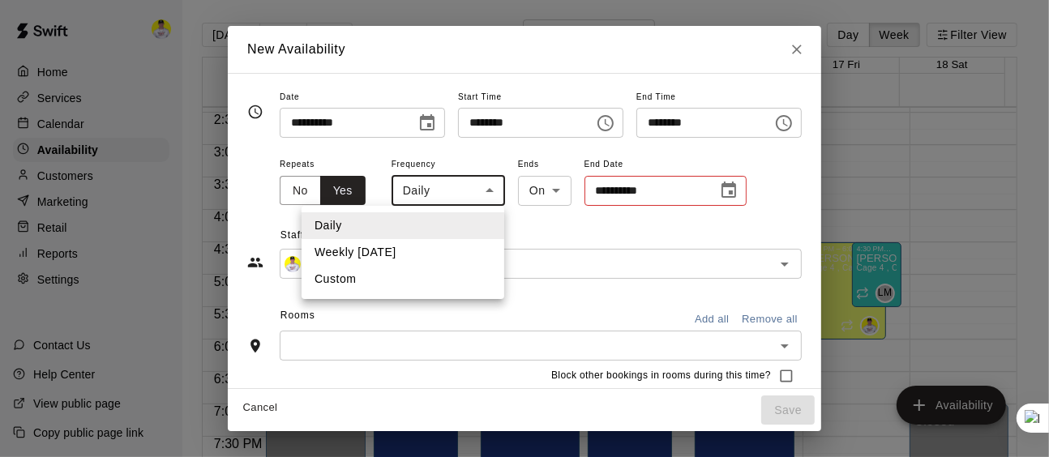
click at [405, 251] on li "Weekly [DATE]" at bounding box center [403, 252] width 203 height 27
type input "******"
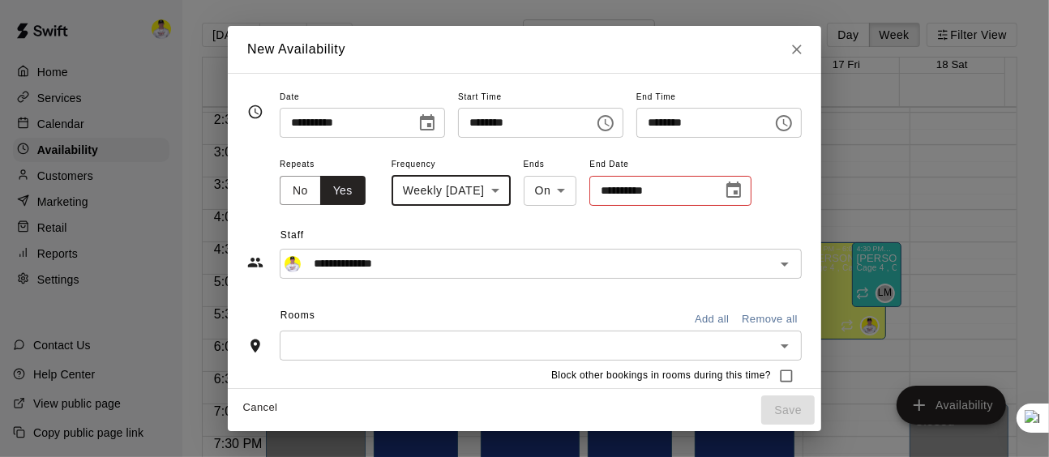
click at [724, 192] on icon "Choose date" at bounding box center [733, 190] width 19 height 19
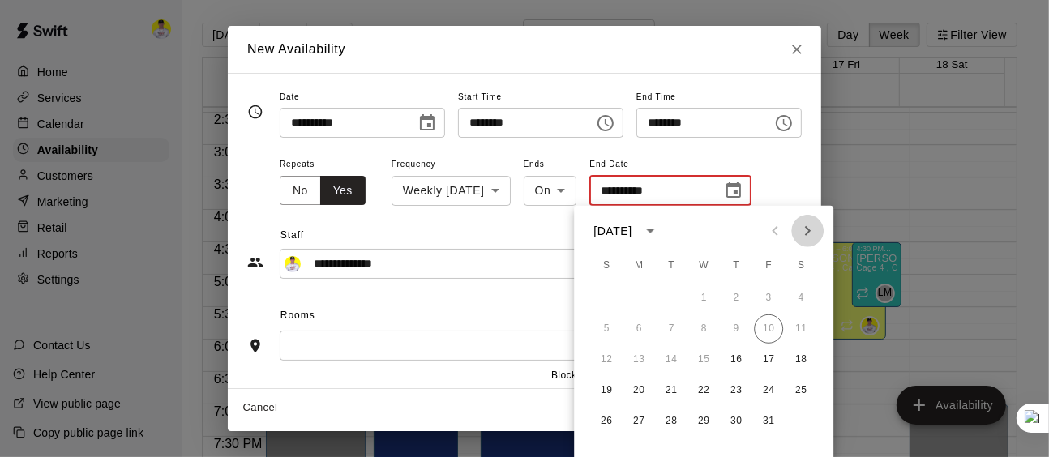
click at [808, 236] on icon "Next month" at bounding box center [807, 230] width 19 height 19
drag, startPoint x: 712, startPoint y: 426, endPoint x: 714, endPoint y: 415, distance: 10.7
click at [710, 424] on button "31" at bounding box center [703, 421] width 29 height 29
type input "**********"
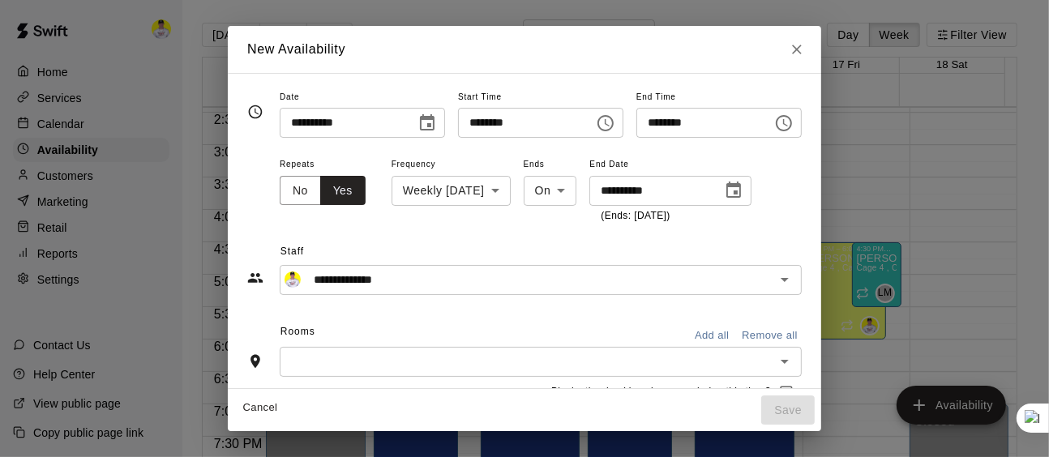
click at [795, 210] on div "**********" at bounding box center [541, 189] width 522 height 71
click at [738, 332] on button "Add all" at bounding box center [712, 336] width 52 height 25
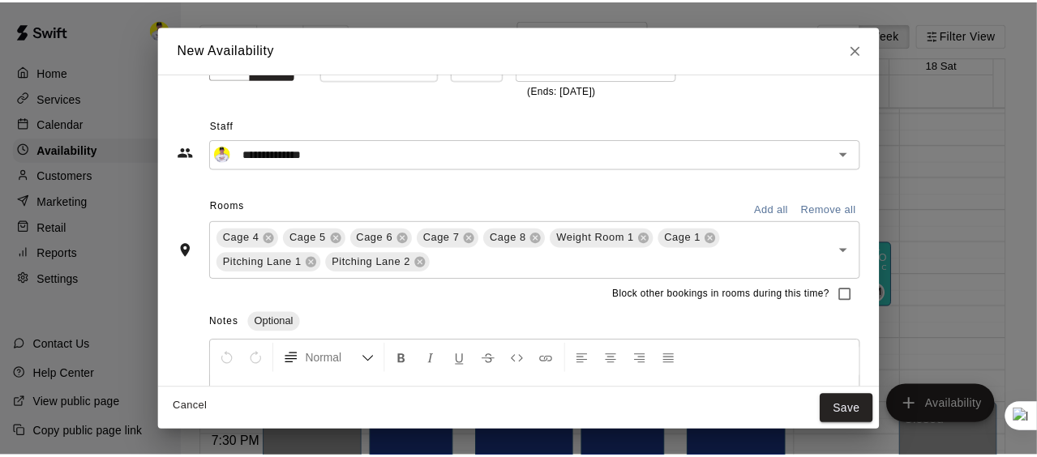
scroll to position [253, 0]
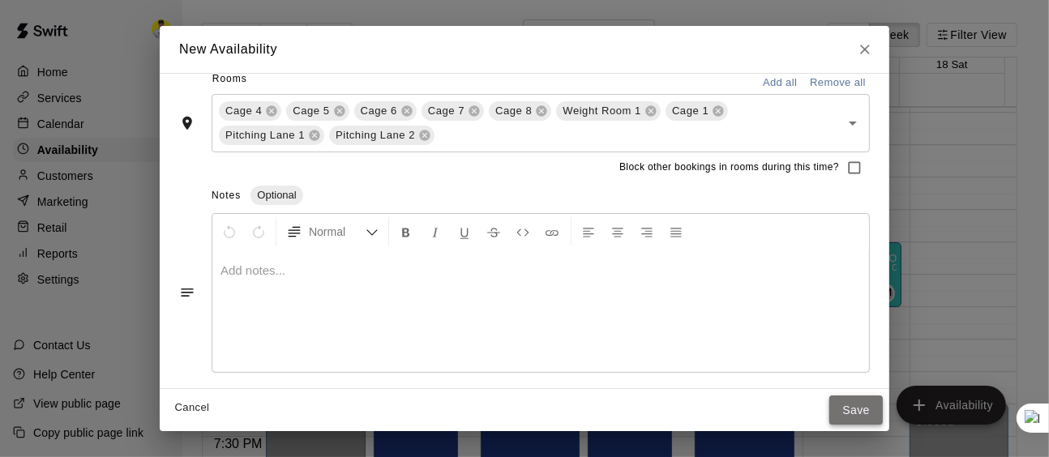
click at [860, 417] on button "Save" at bounding box center [856, 411] width 54 height 30
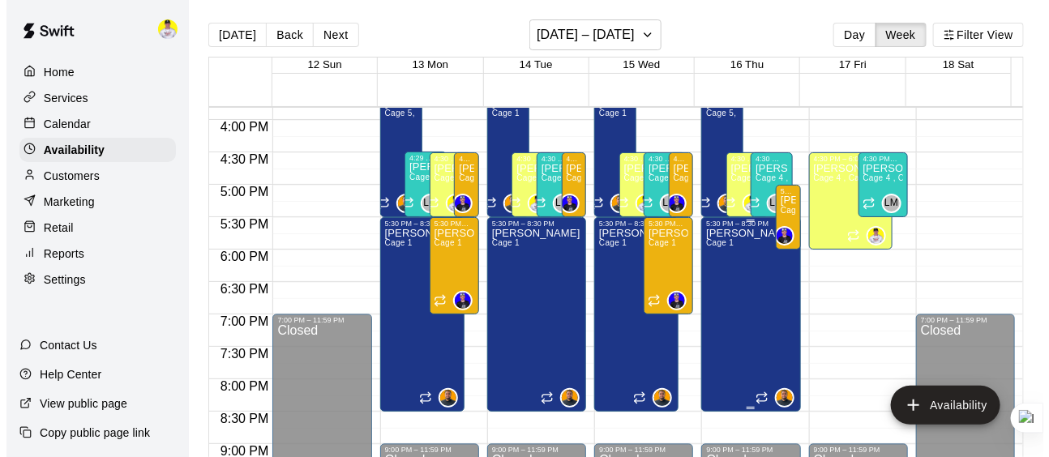
scroll to position [1044, 0]
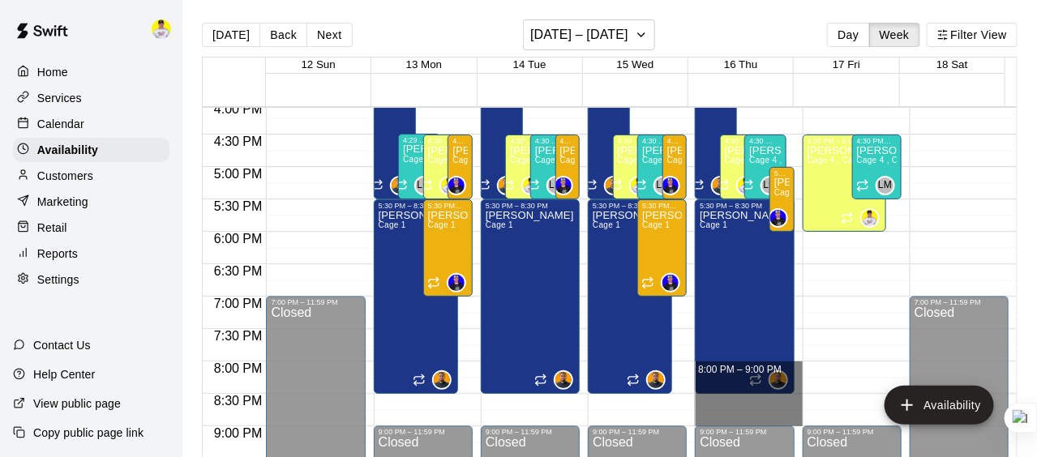
drag, startPoint x: 789, startPoint y: 362, endPoint x: 786, endPoint y: 414, distance: 52.0
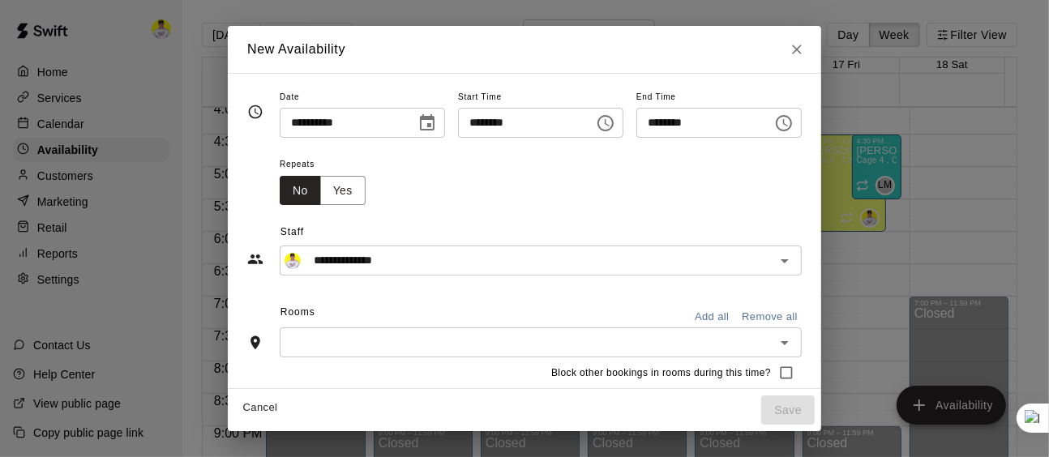
click at [736, 315] on button "Add all" at bounding box center [712, 317] width 52 height 25
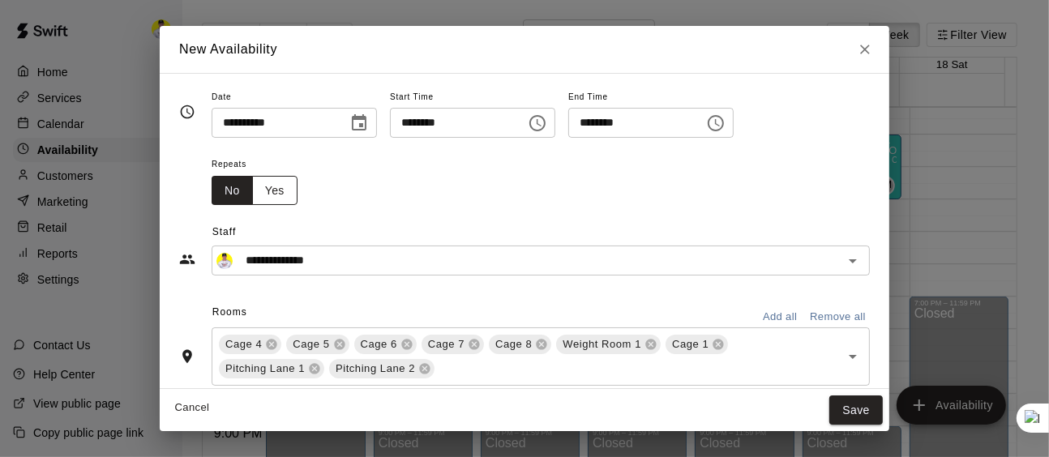
click at [277, 198] on button "Yes" at bounding box center [274, 191] width 45 height 30
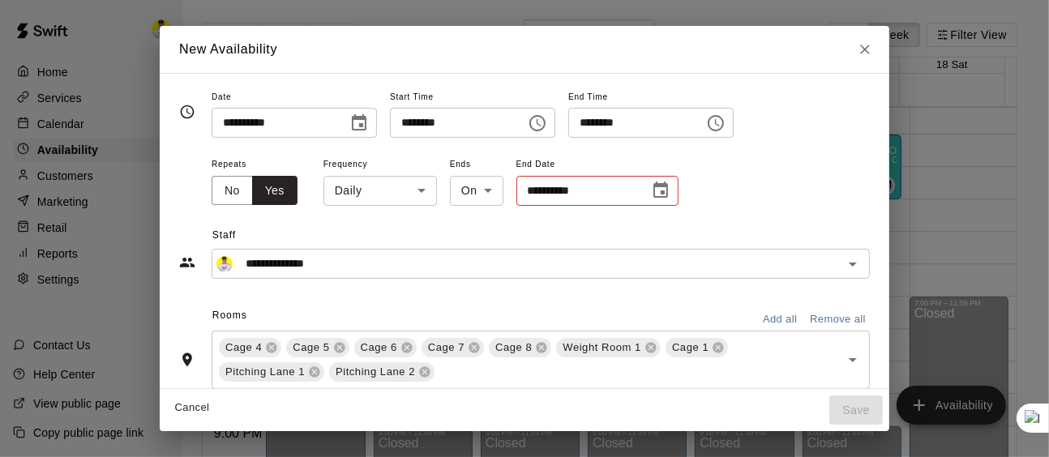
click at [408, 190] on body "Home Services Calendar Availability Customers Marketing Retail Reports Settings…" at bounding box center [524, 241] width 1049 height 483
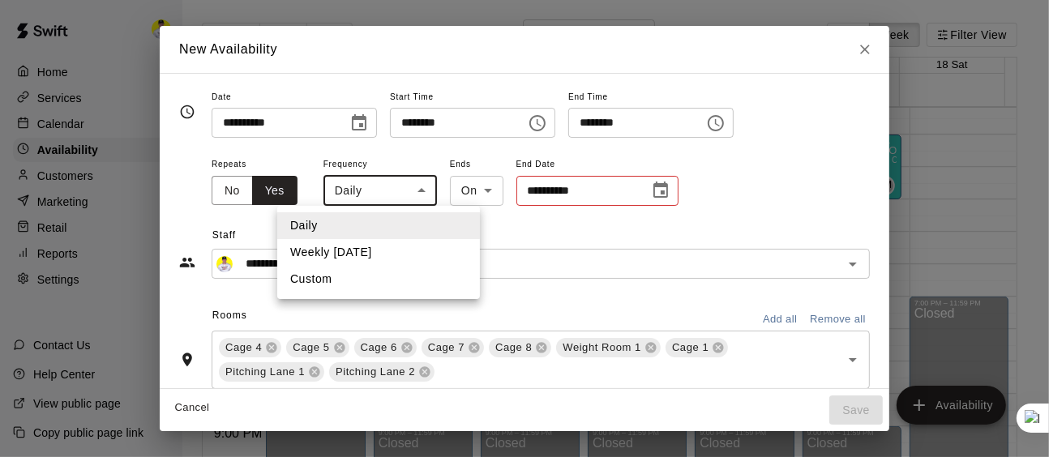
click at [426, 259] on li "Weekly [DATE]" at bounding box center [378, 252] width 203 height 27
type input "******"
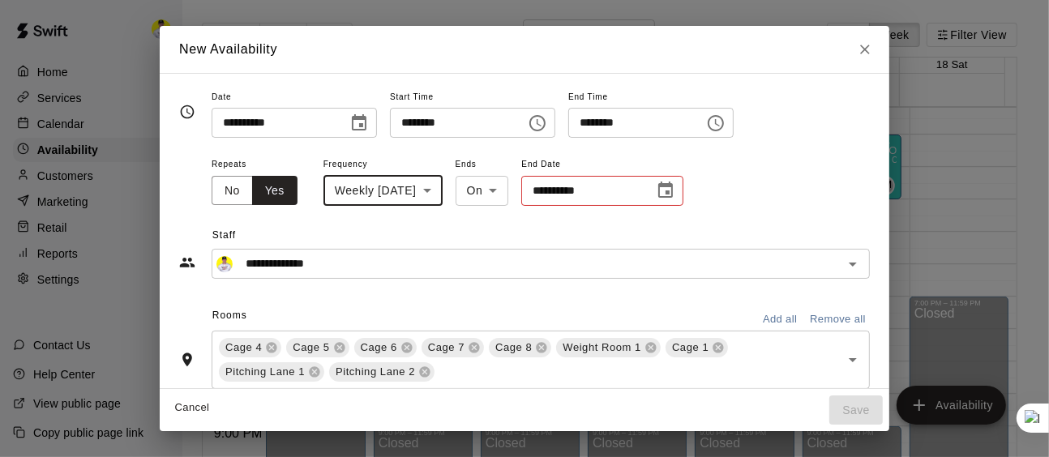
click at [675, 187] on icon "Choose date" at bounding box center [665, 190] width 19 height 19
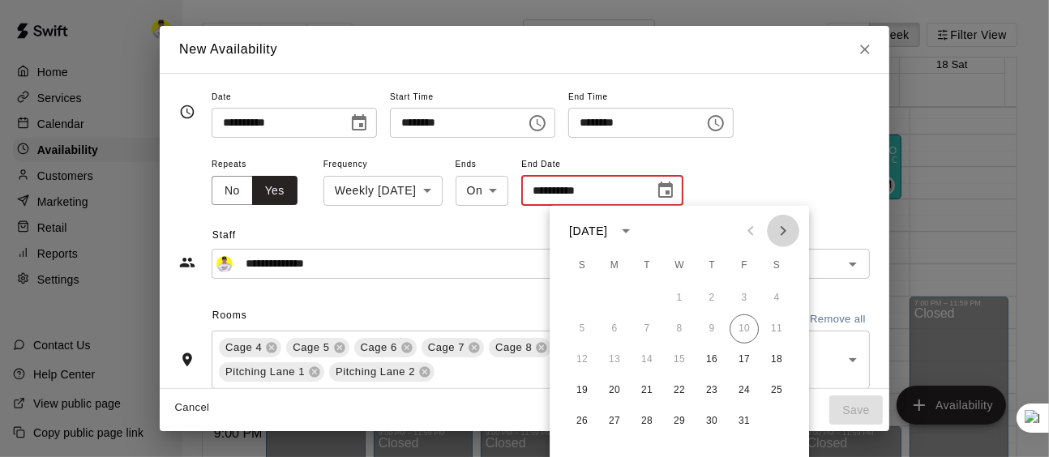
click at [780, 228] on icon "Next month" at bounding box center [783, 230] width 19 height 19
click at [774, 237] on icon "Next month" at bounding box center [783, 230] width 19 height 19
click at [684, 422] on button "31" at bounding box center [679, 421] width 29 height 29
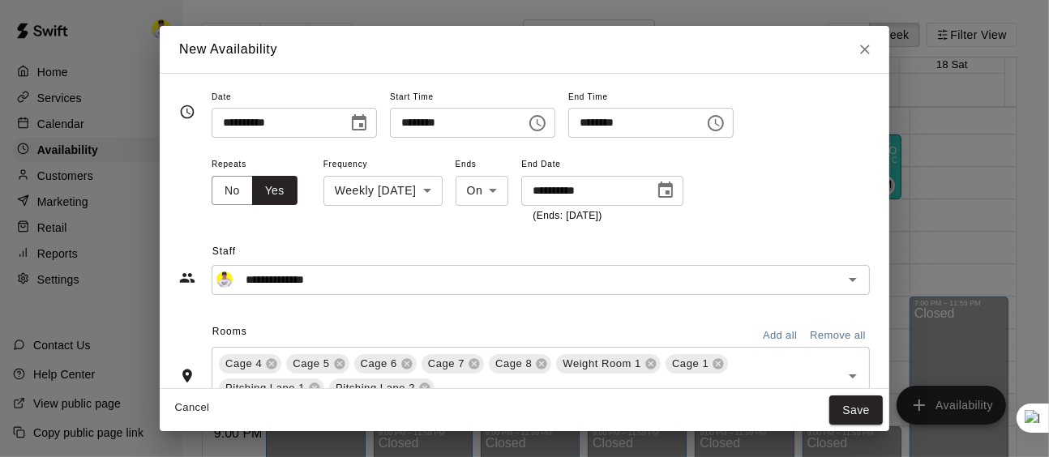
type input "**********"
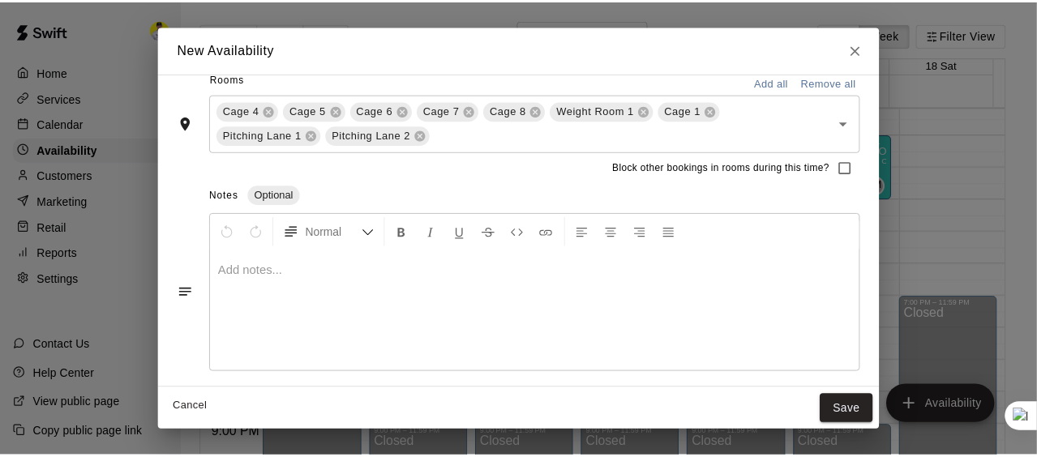
scroll to position [253, 0]
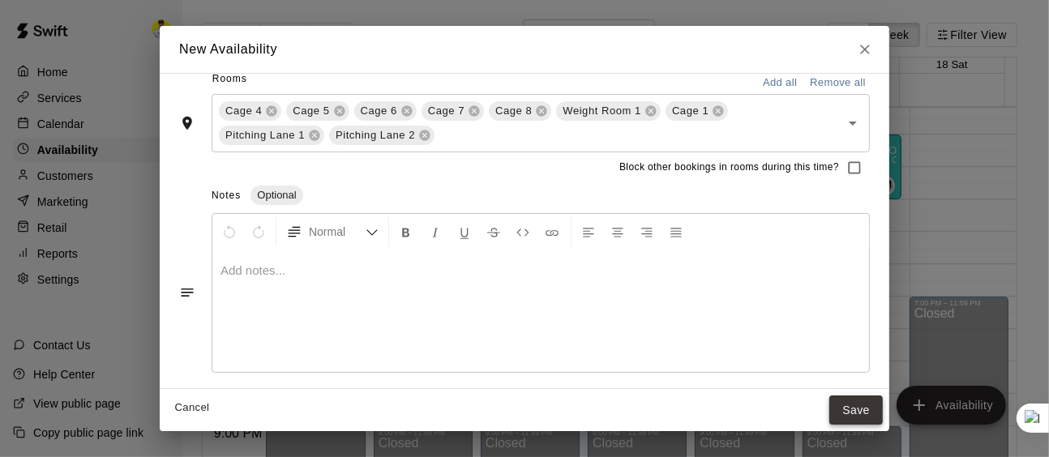
click at [859, 411] on button "Save" at bounding box center [856, 411] width 54 height 30
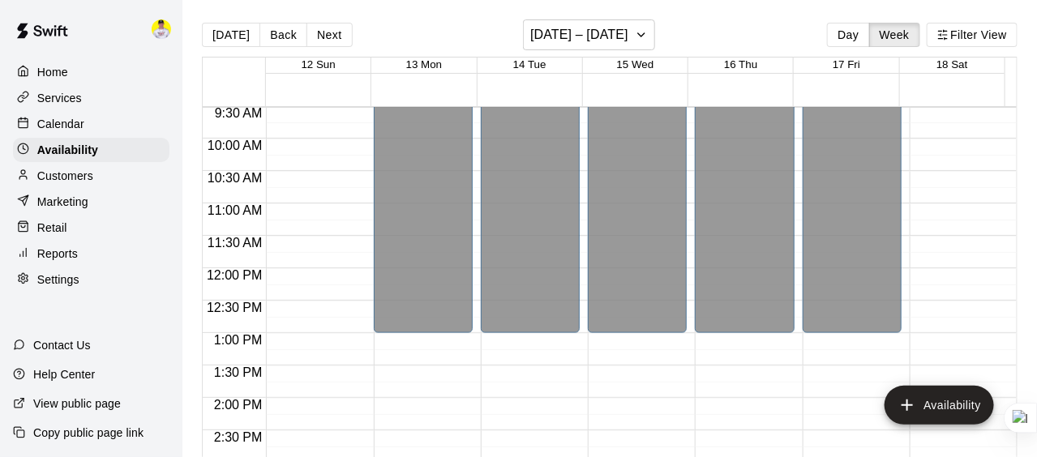
scroll to position [611, 0]
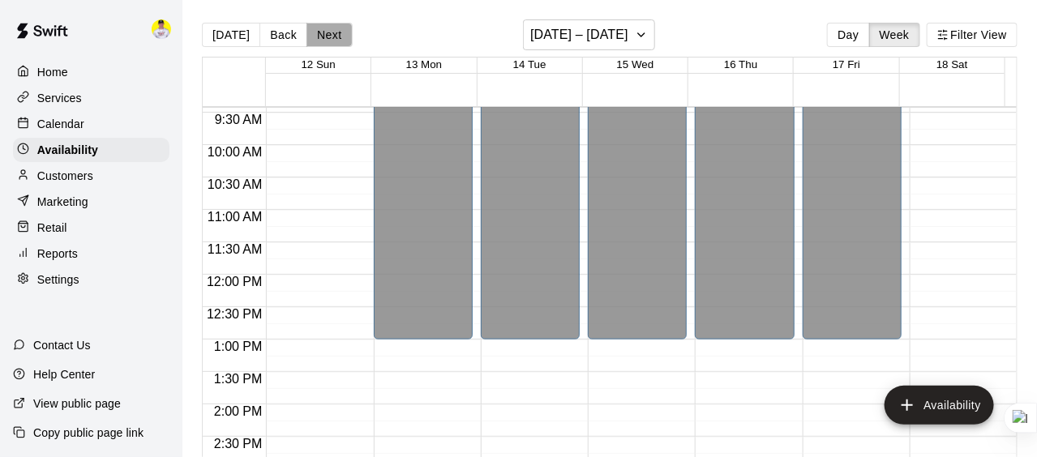
click at [330, 30] on button "Next" at bounding box center [328, 35] width 45 height 24
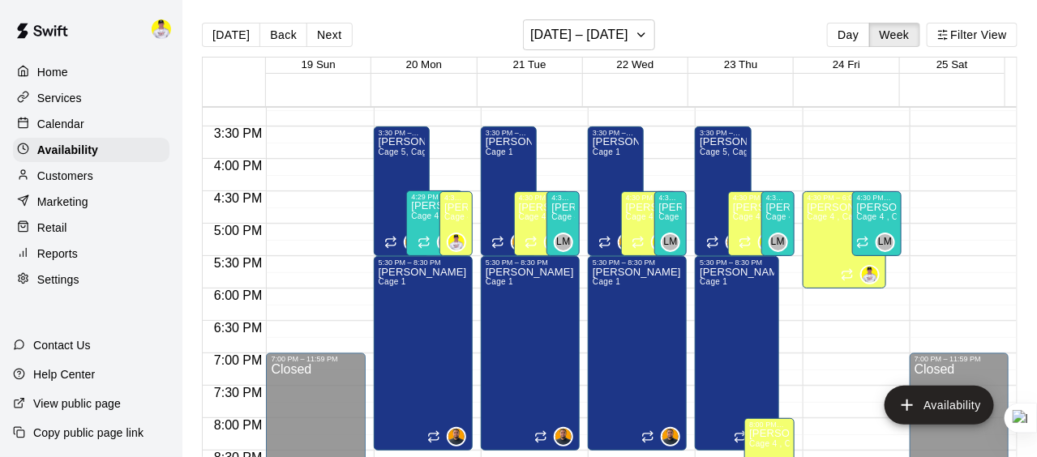
scroll to position [990, 0]
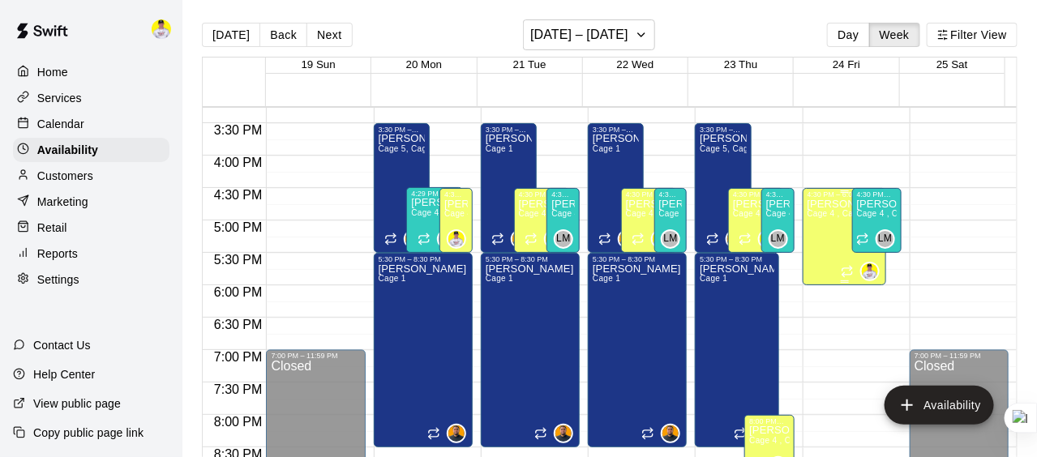
click at [816, 229] on div "[PERSON_NAME] [PERSON_NAME] 4 , Cage 5, Cage 6 , Cage 7 , Cage 8 , Weight Room …" at bounding box center [845, 427] width 75 height 457
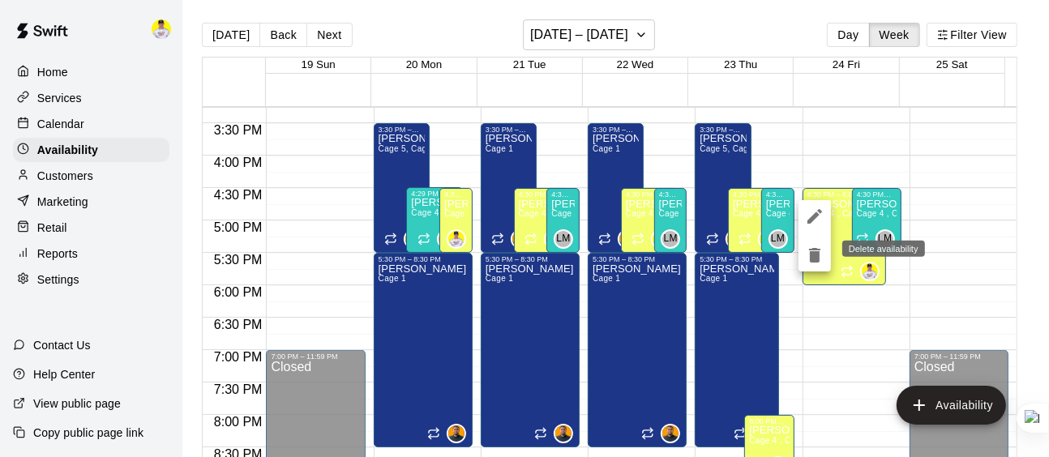
click at [811, 255] on icon "delete" at bounding box center [814, 255] width 11 height 15
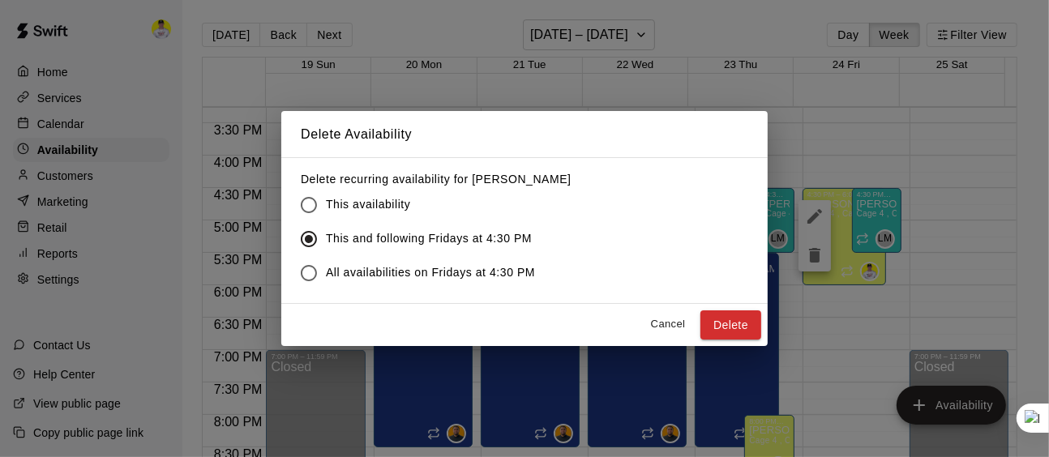
click at [345, 204] on span "This availability" at bounding box center [368, 204] width 84 height 17
click at [717, 323] on button "Delete" at bounding box center [731, 326] width 61 height 30
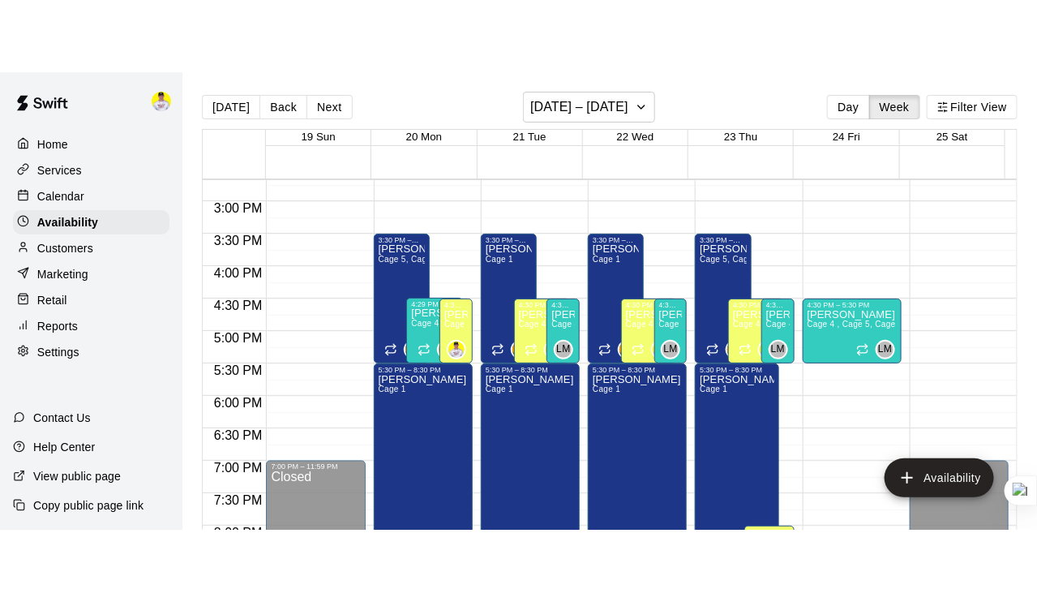
scroll to position [909, 0]
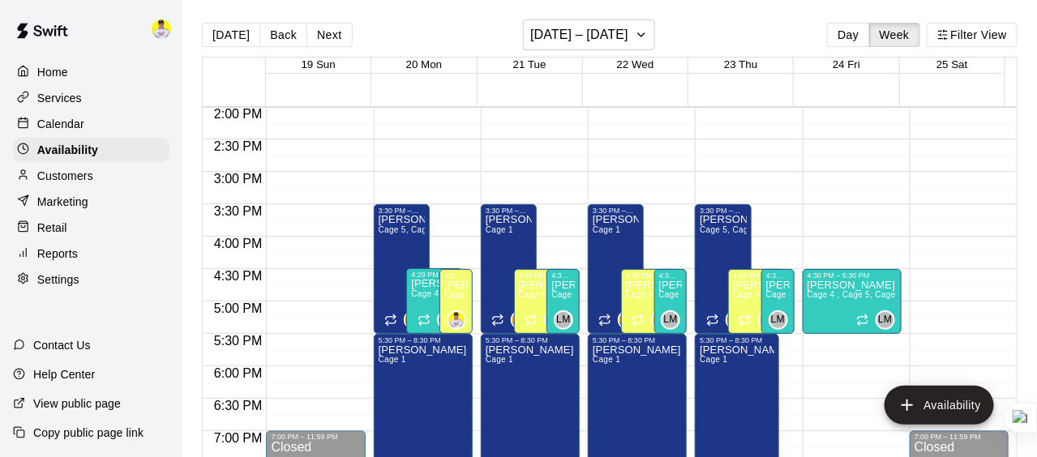
click at [167, 28] on img at bounding box center [161, 28] width 19 height 19
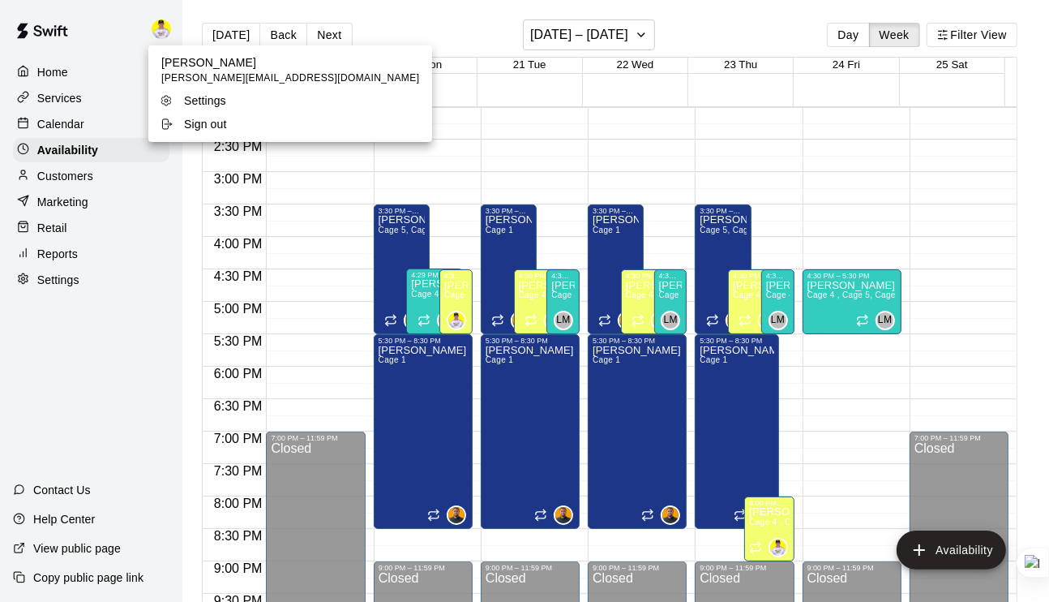
click at [159, 245] on div at bounding box center [524, 301] width 1049 height 602
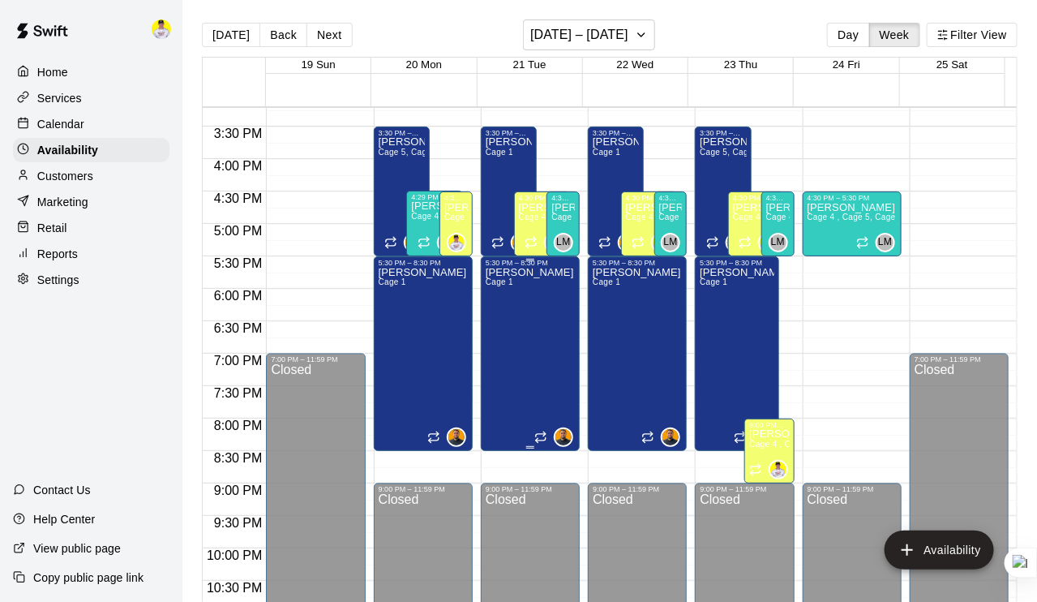
scroll to position [990, 0]
